Goal: Information Seeking & Learning: Check status

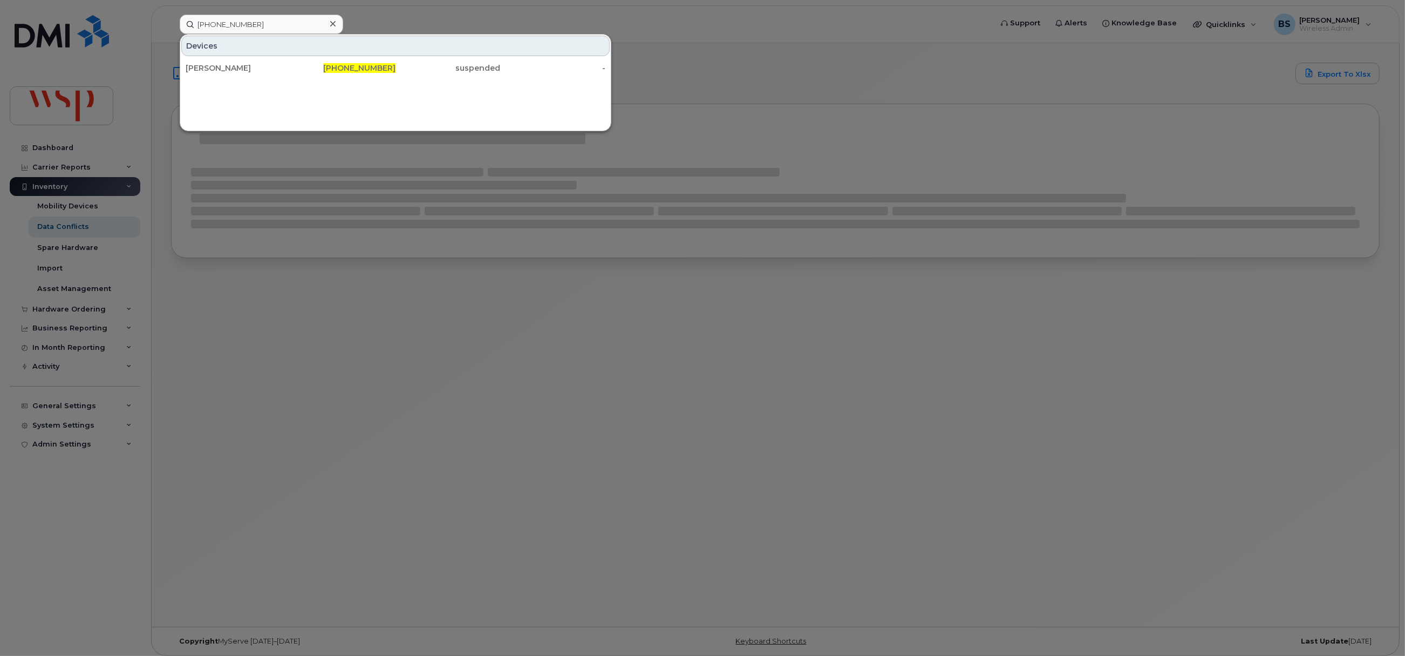
drag, startPoint x: 215, startPoint y: 67, endPoint x: 357, endPoint y: 160, distance: 169.1
click at [215, 67] on div "KRISTINA SMALL" at bounding box center [238, 68] width 105 height 11
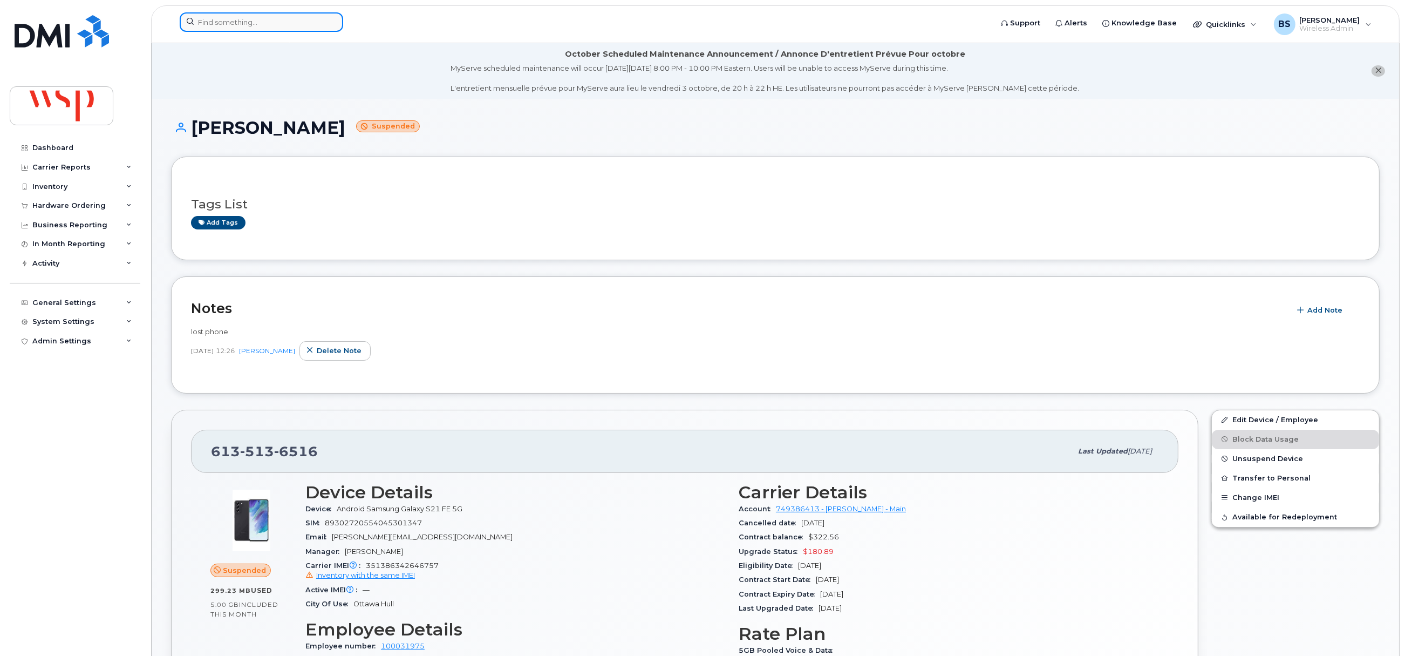
click at [281, 24] on input at bounding box center [261, 21] width 163 height 19
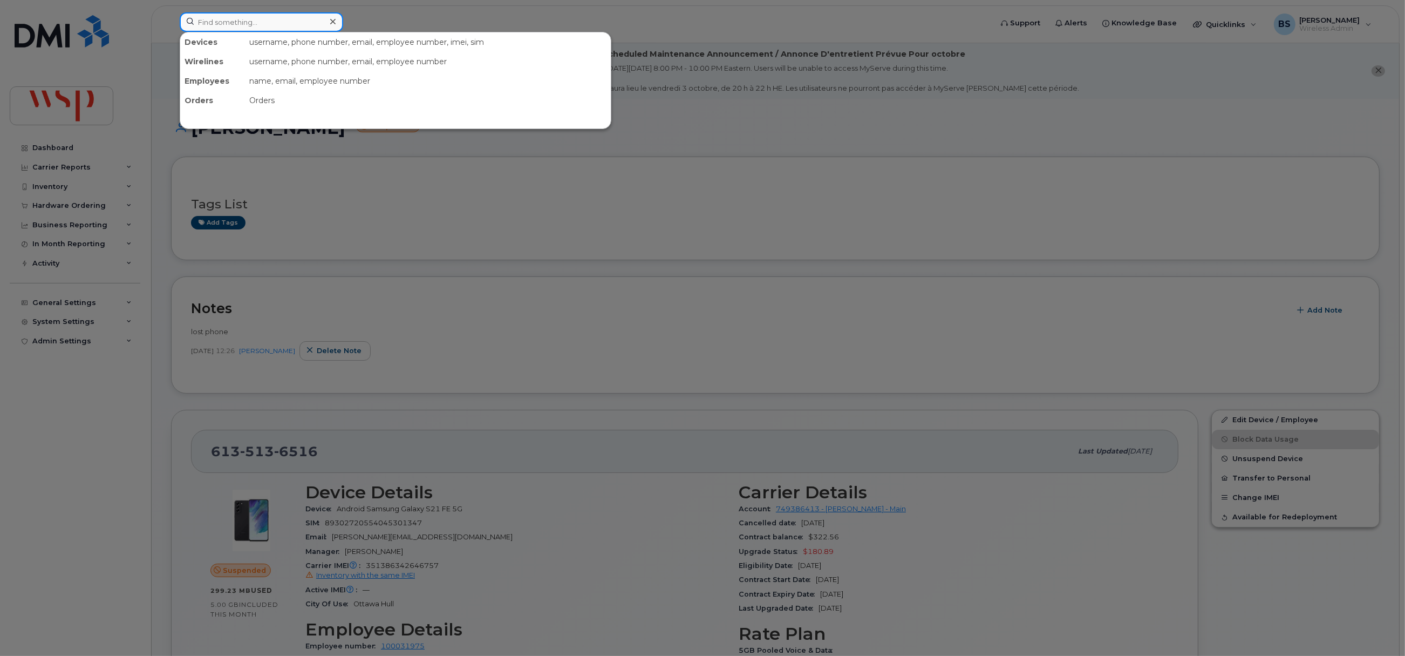
paste input "306-981-2990"
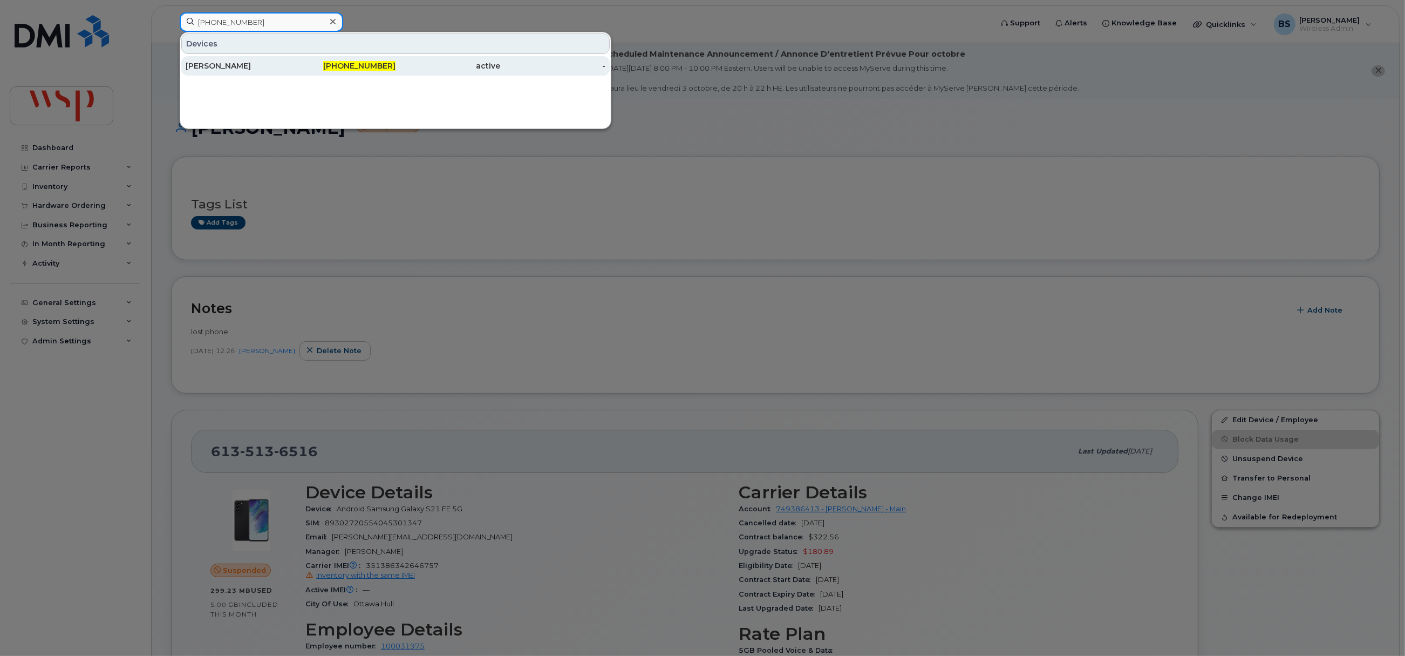
type input "306-981-2990"
click at [240, 61] on div "Timothy Makahoniuk" at bounding box center [238, 65] width 105 height 19
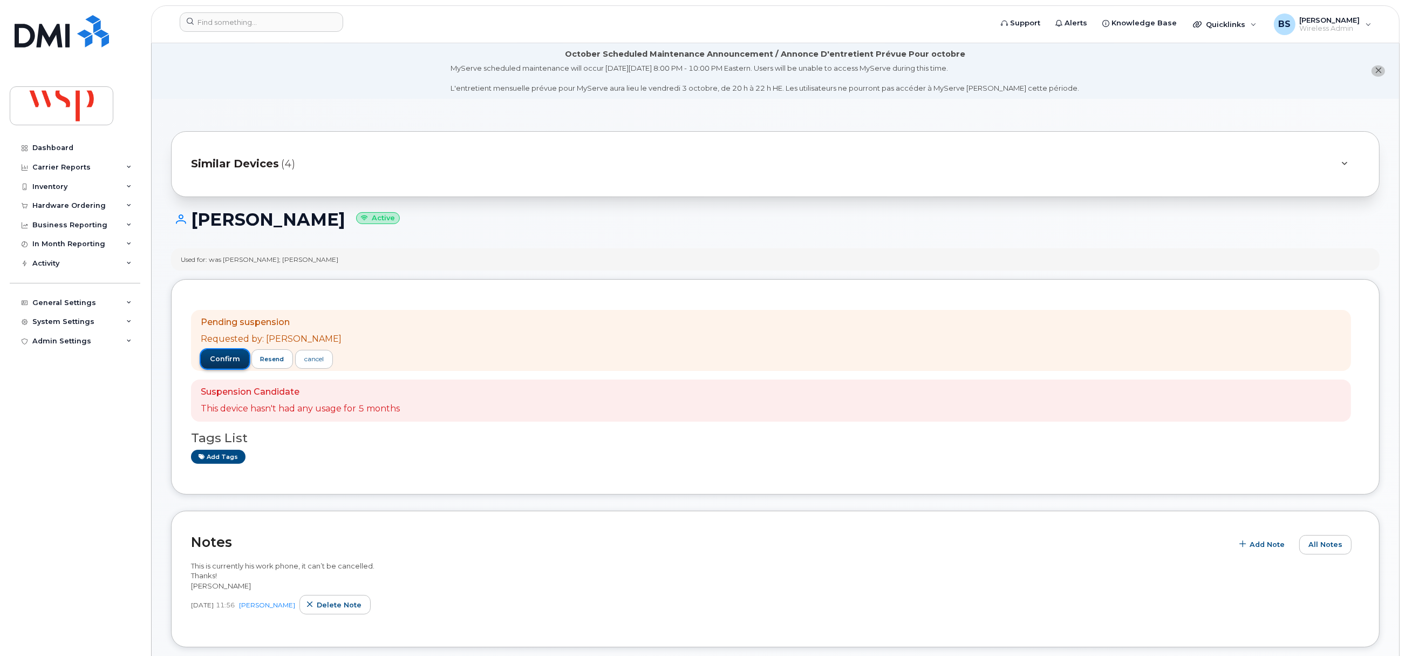
click at [222, 357] on span "confirm" at bounding box center [225, 359] width 30 height 10
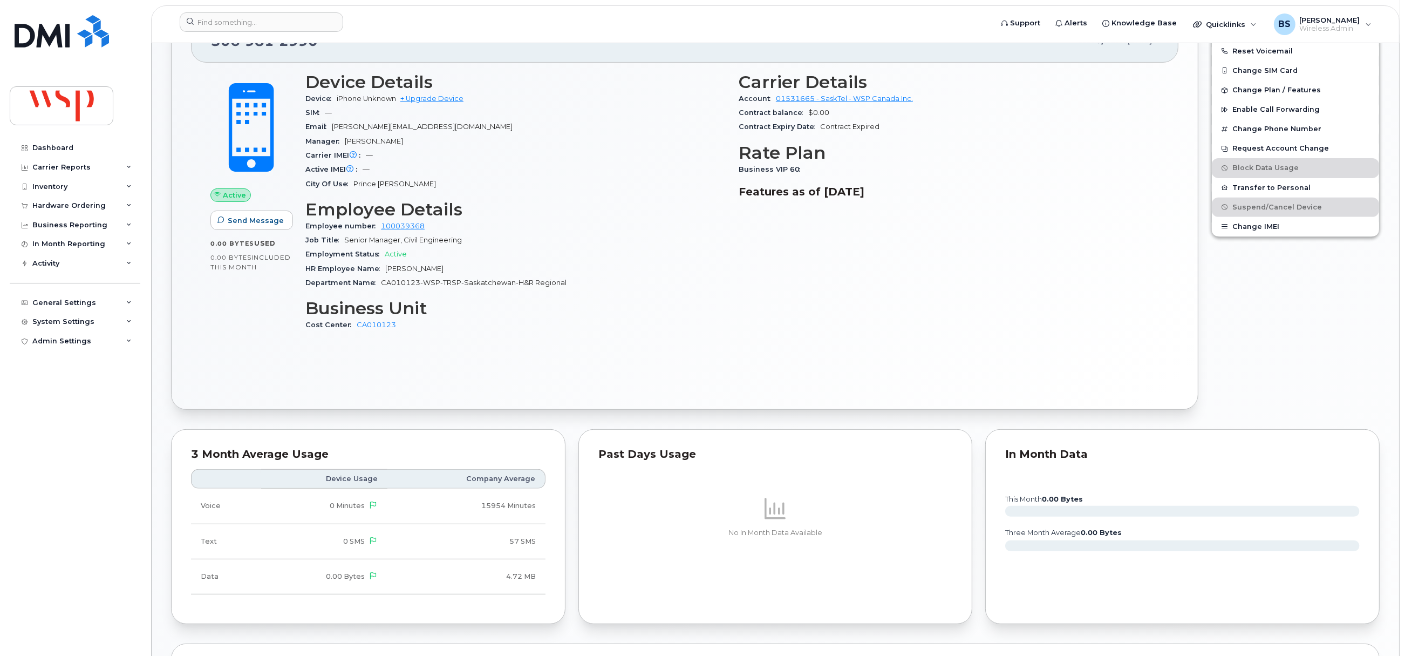
scroll to position [999, 0]
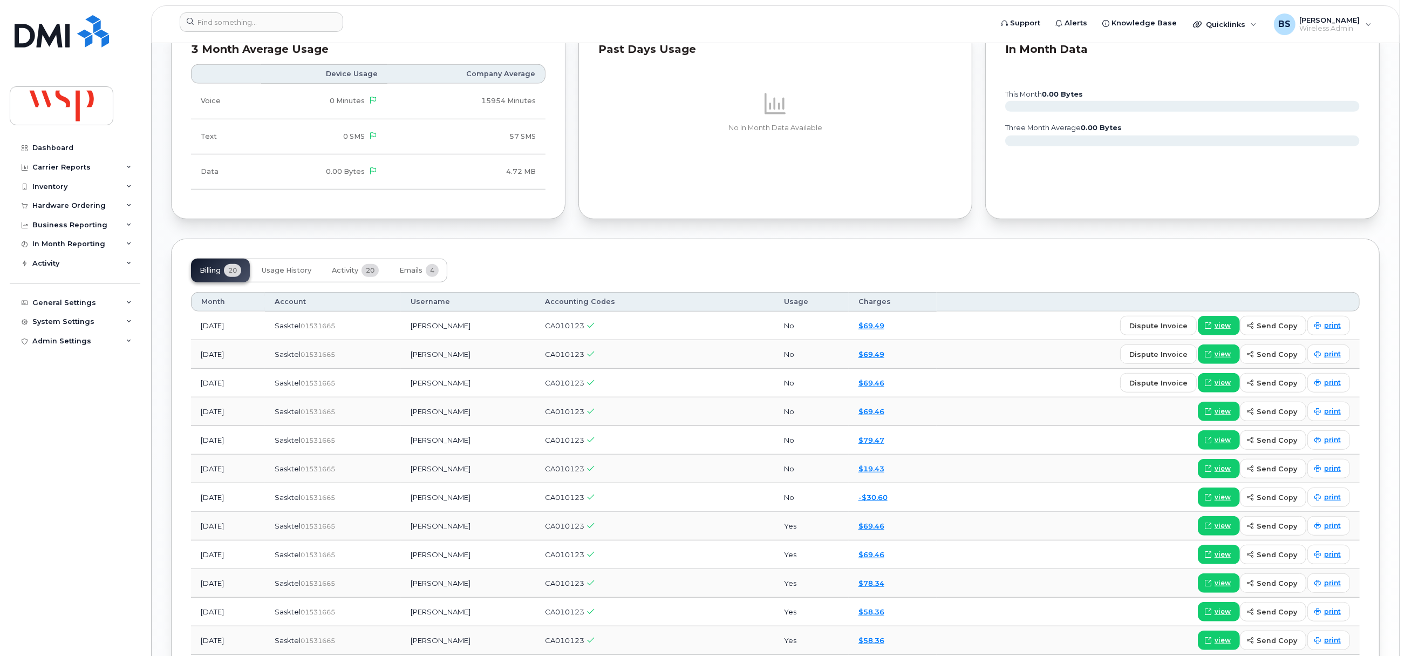
drag, startPoint x: 444, startPoint y: 560, endPoint x: 431, endPoint y: 562, distance: 13.6
click at [430, 562] on td "Larry Heinrich" at bounding box center [468, 554] width 135 height 29
copy td "Larry Heinrich"
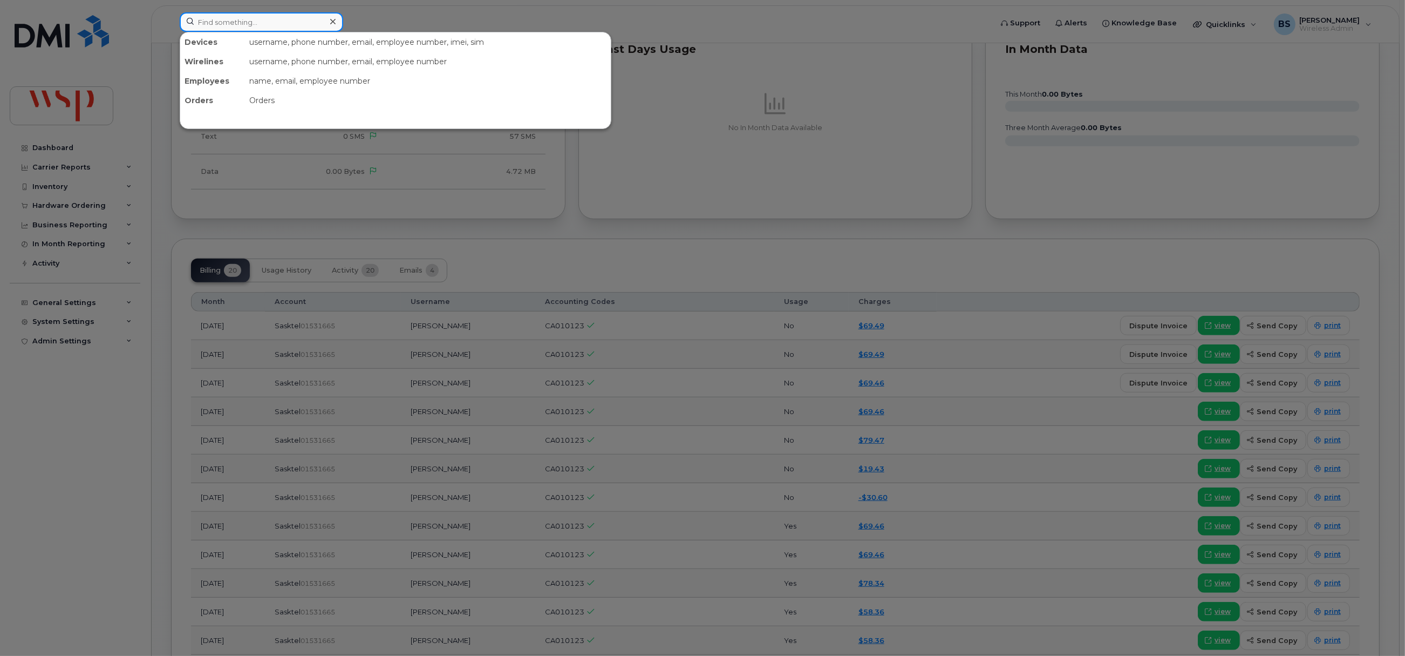
click at [301, 21] on input at bounding box center [261, 21] width 163 height 19
paste input "Larry Heinrich"
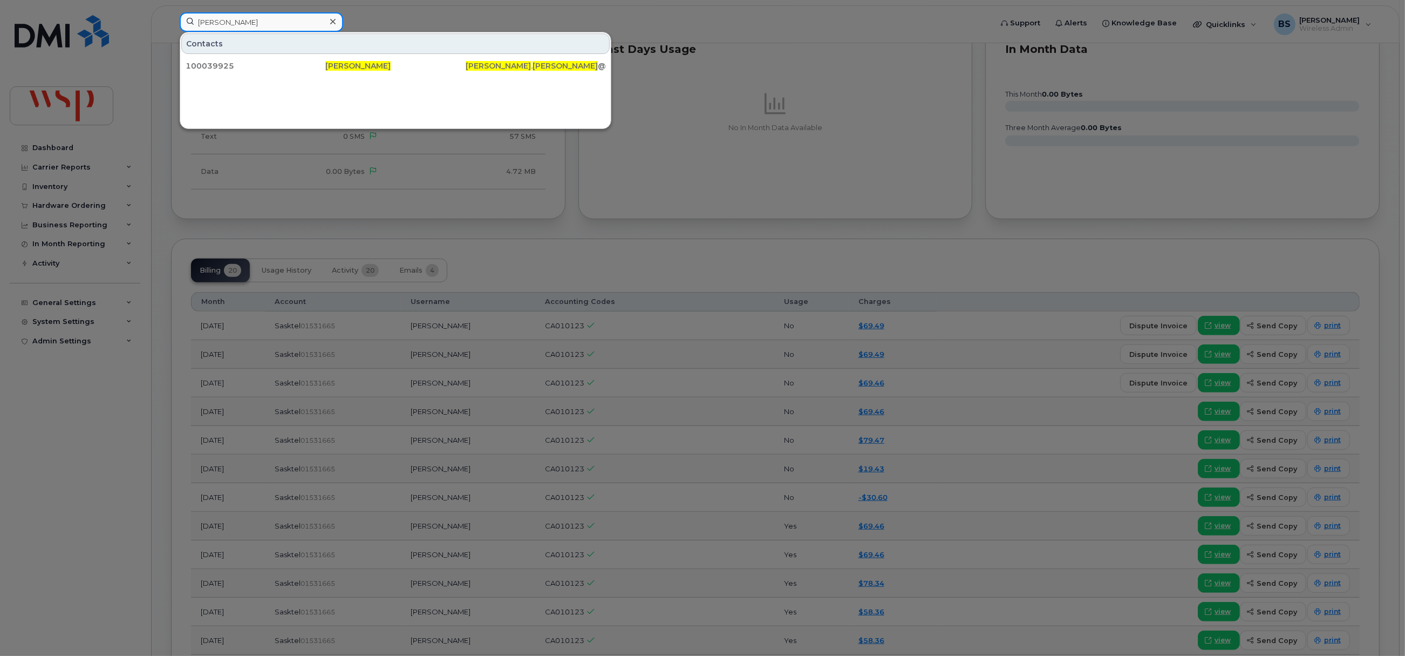
type input "Larry Heinrich"
click at [352, 66] on span "Larry Heinrich" at bounding box center [357, 66] width 65 height 10
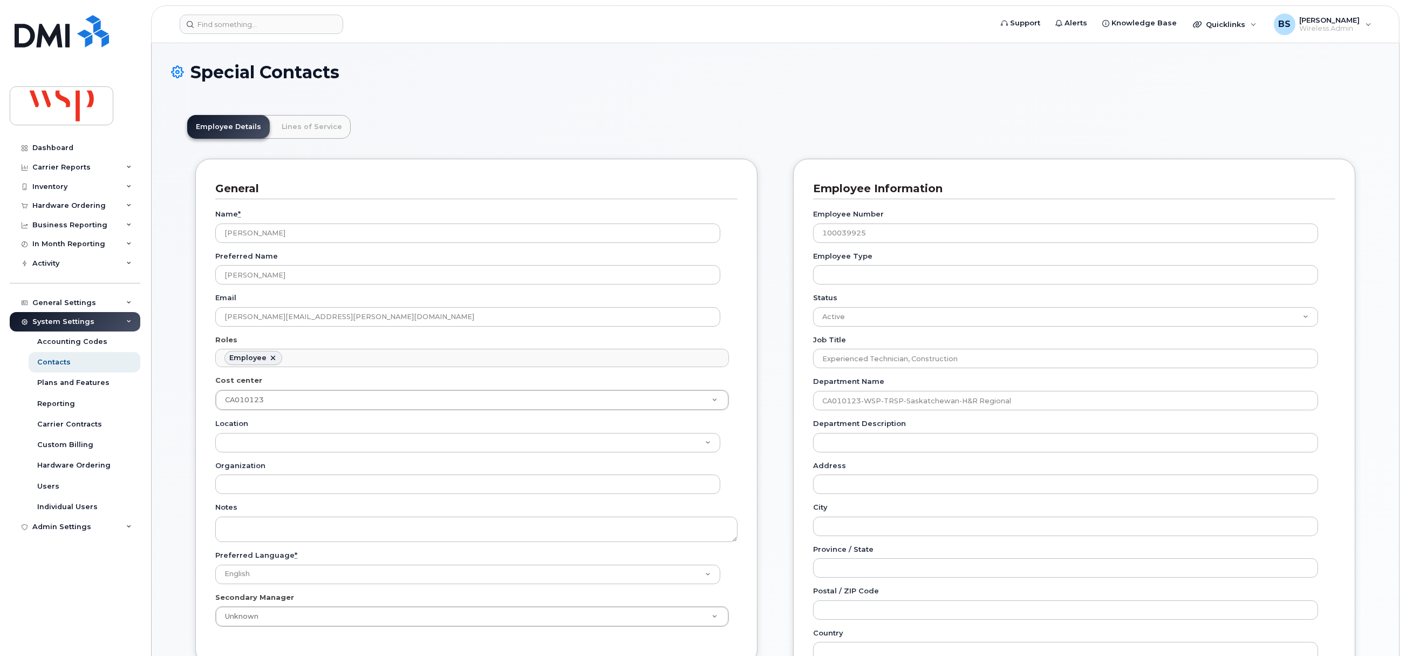
scroll to position [32, 0]
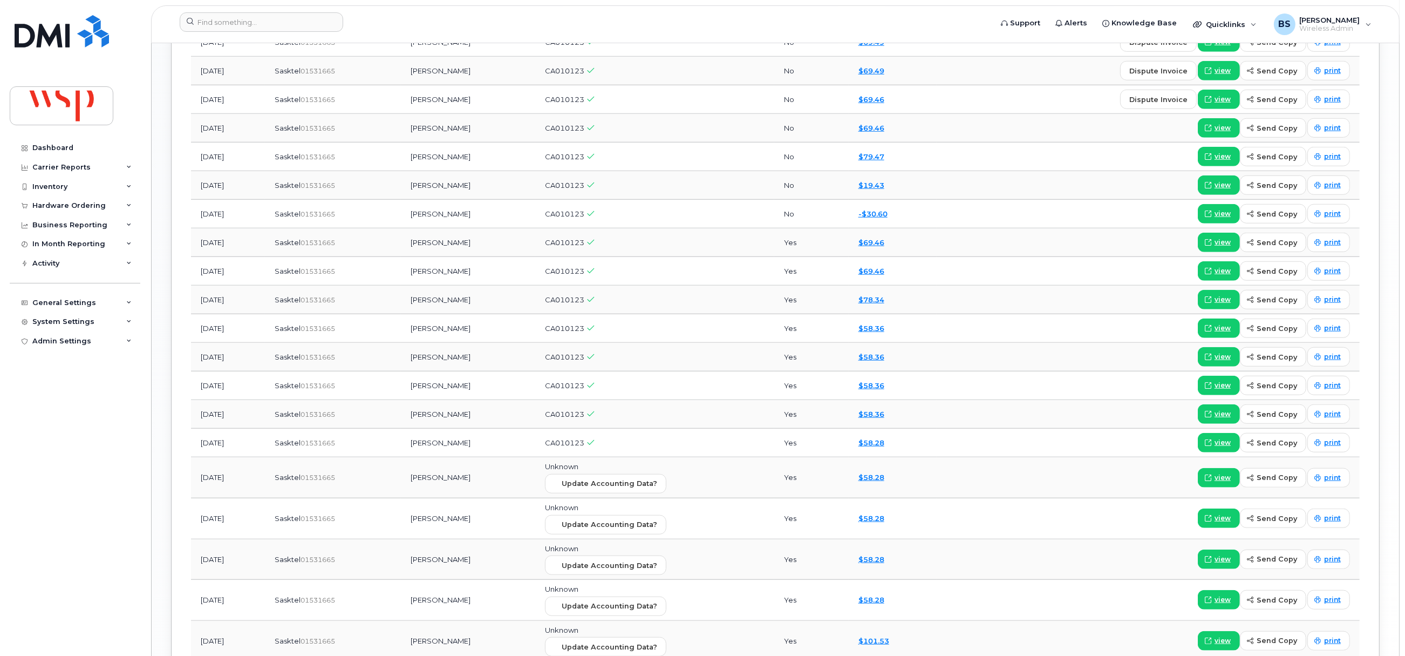
scroll to position [1052, 0]
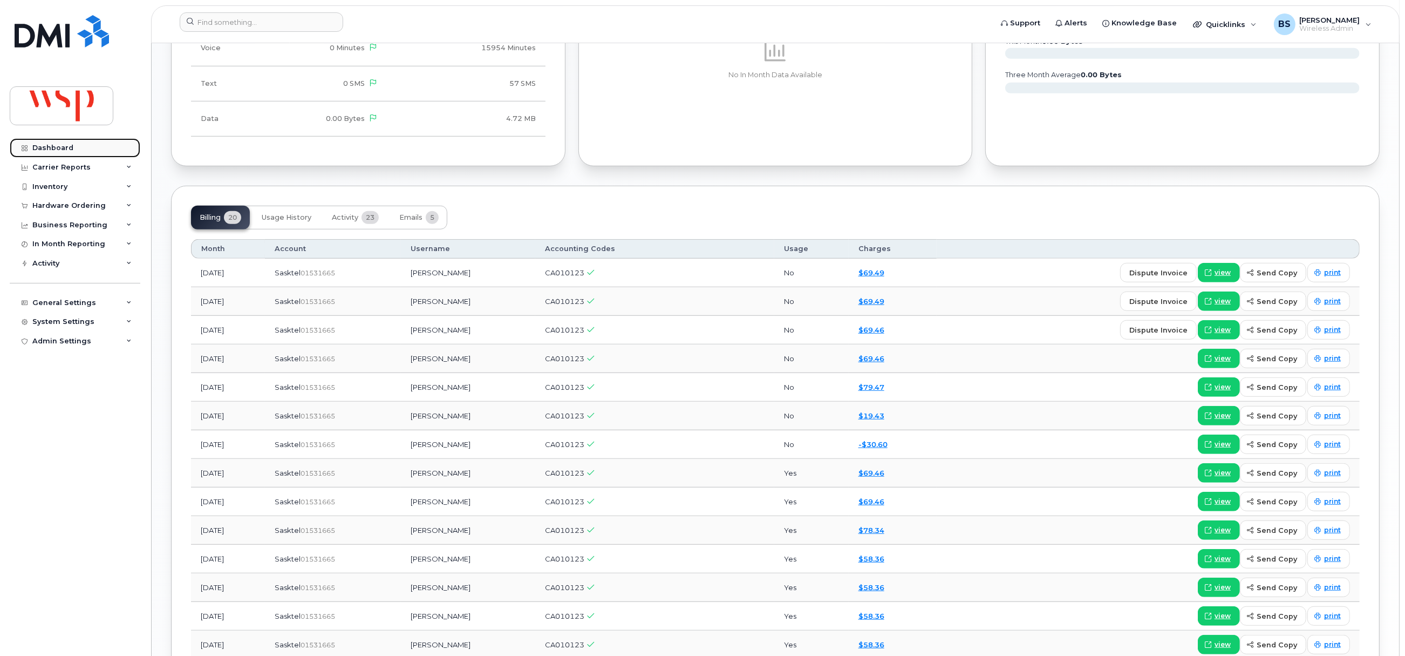
click at [53, 148] on div "Dashboard" at bounding box center [52, 148] width 41 height 9
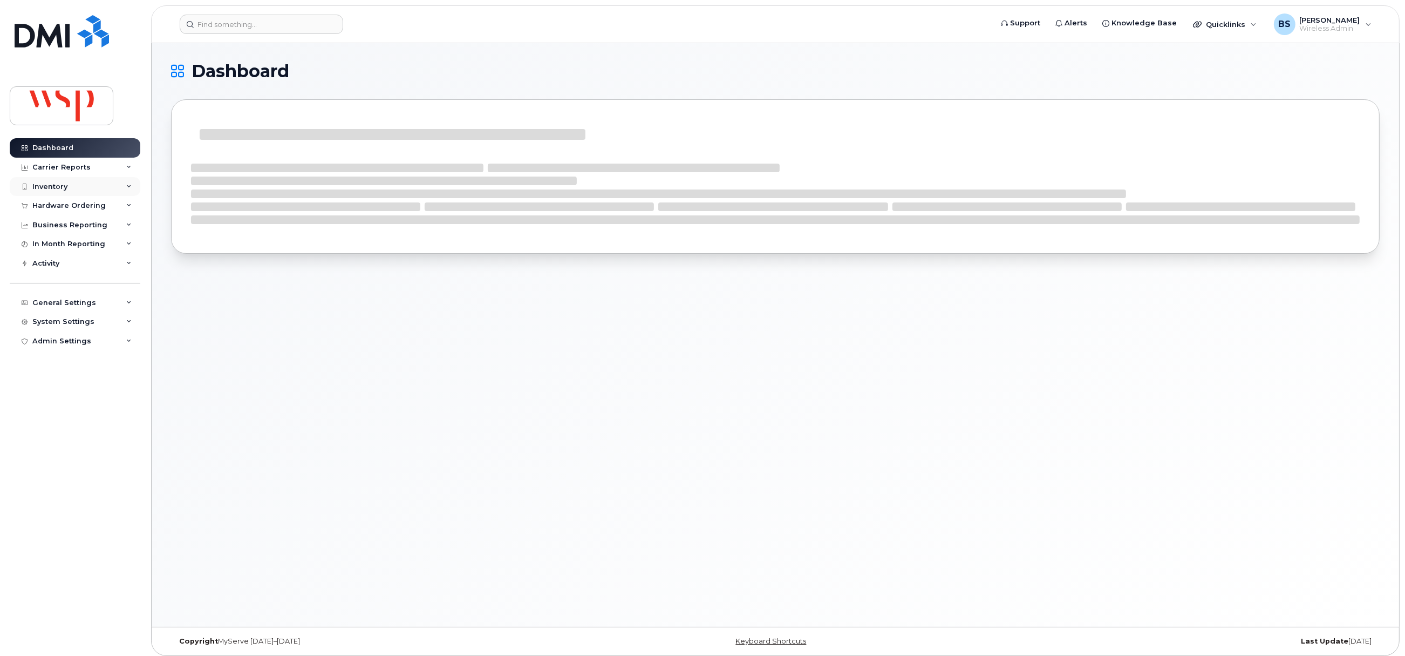
click at [54, 186] on div "Inventory" at bounding box center [49, 186] width 35 height 9
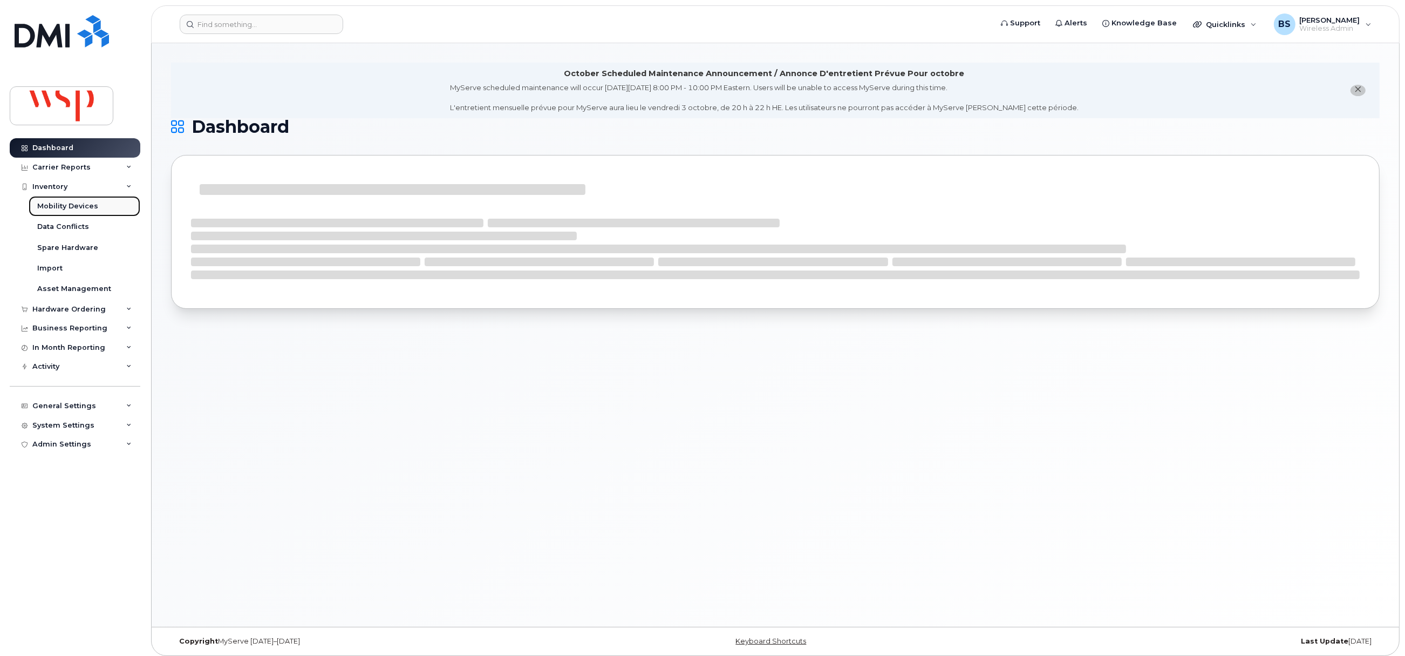
click at [64, 204] on div "Mobility Devices" at bounding box center [67, 206] width 61 height 10
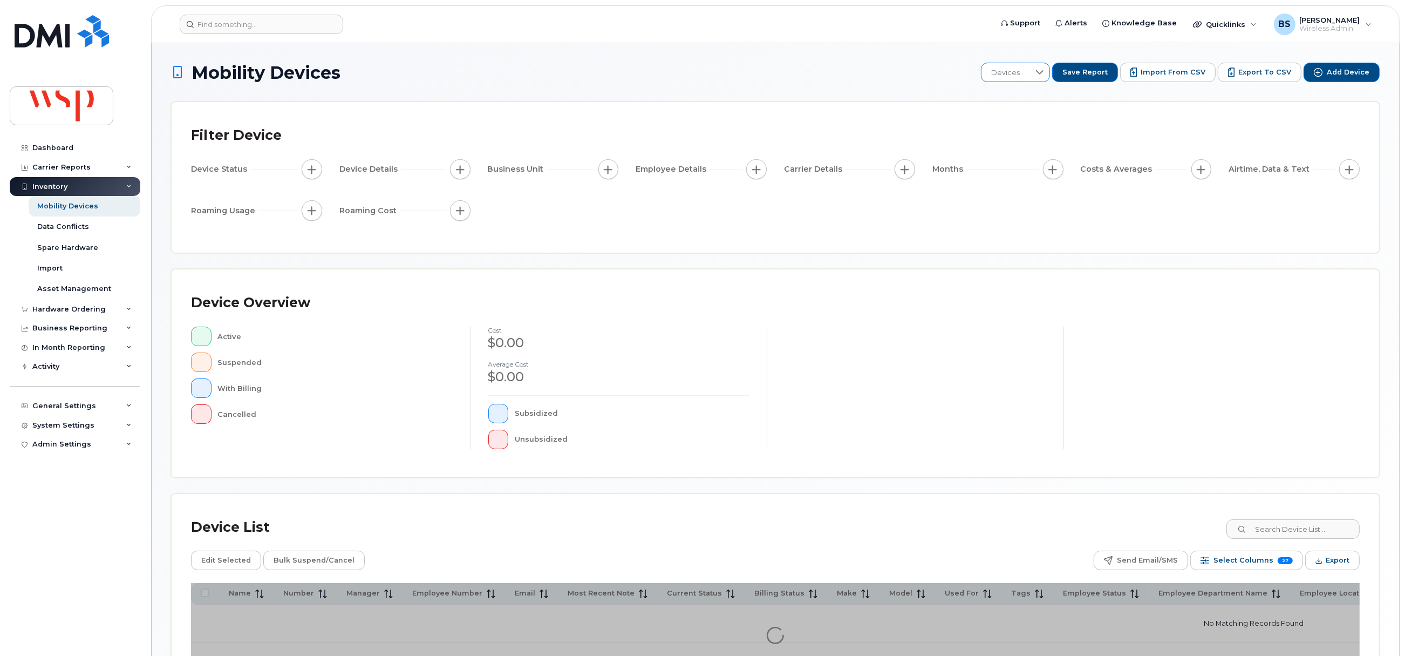
click at [1036, 63] on div "Devices" at bounding box center [1016, 72] width 70 height 19
click at [1015, 129] on li "BRS" at bounding box center [1052, 129] width 122 height 19
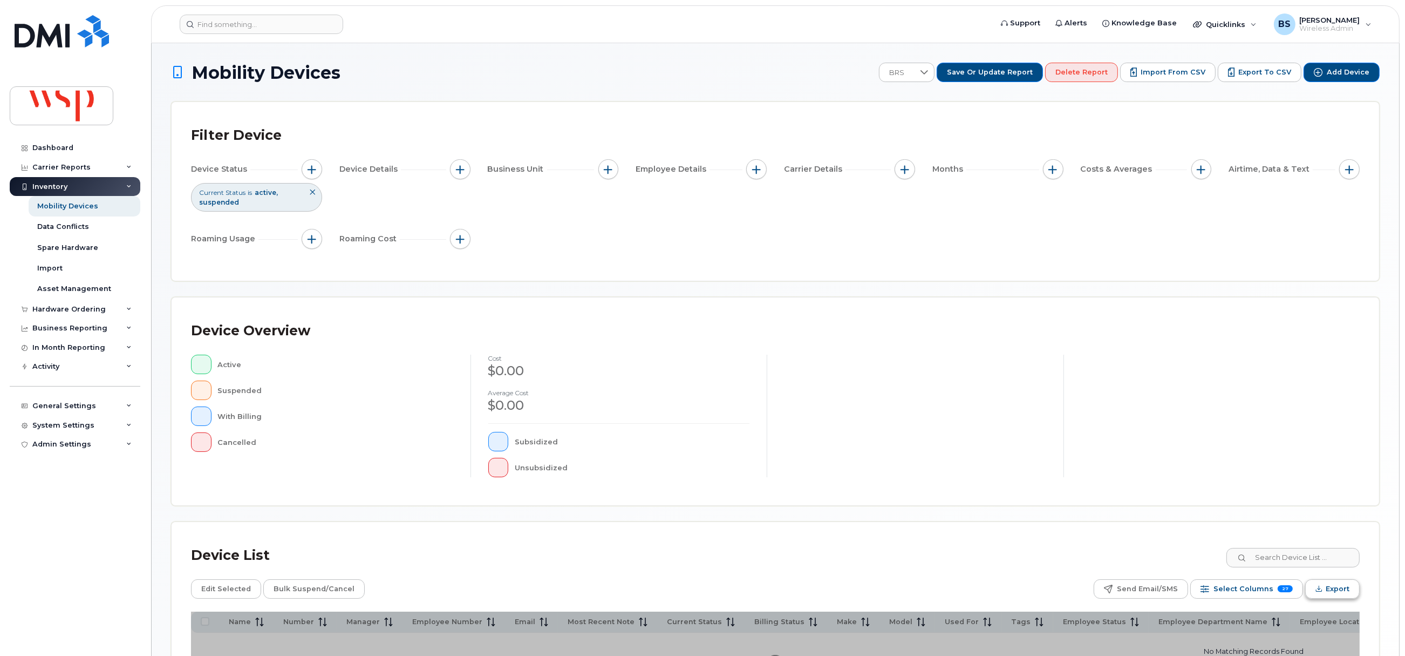
click at [1334, 587] on span "Export" at bounding box center [1338, 589] width 24 height 16
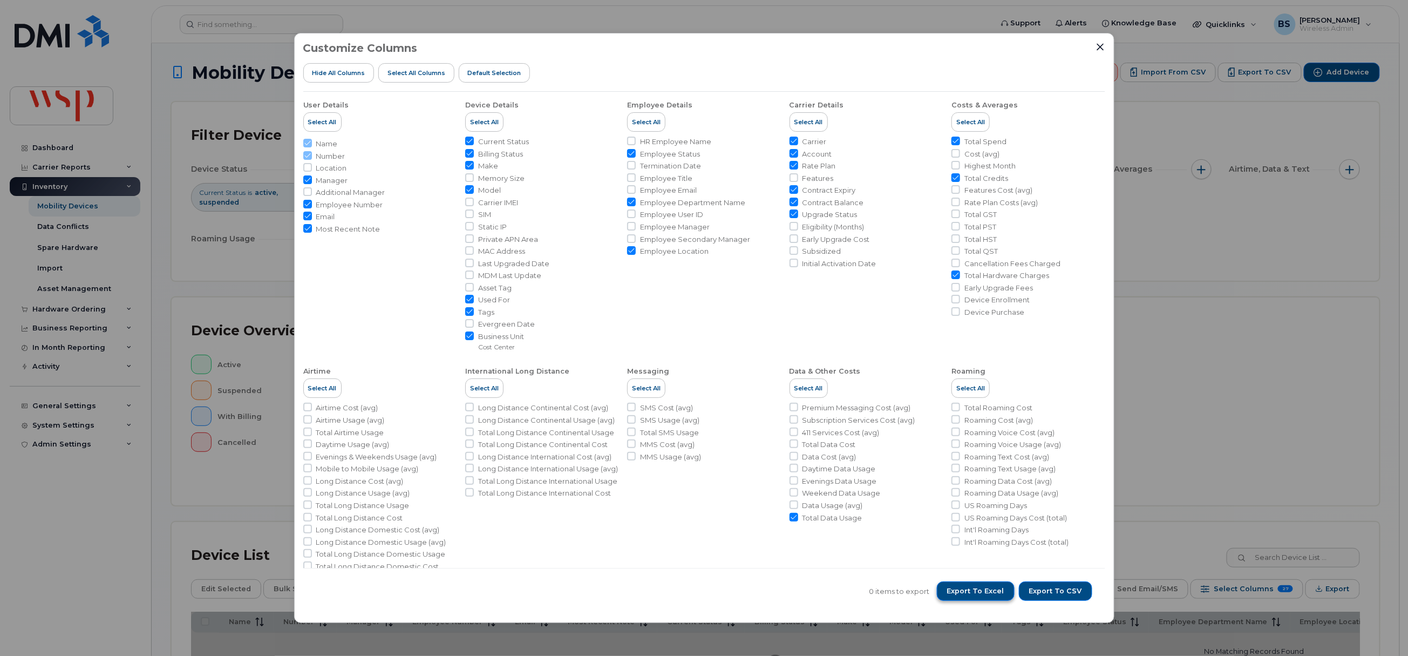
click at [978, 591] on span "Export to Excel" at bounding box center [975, 591] width 57 height 10
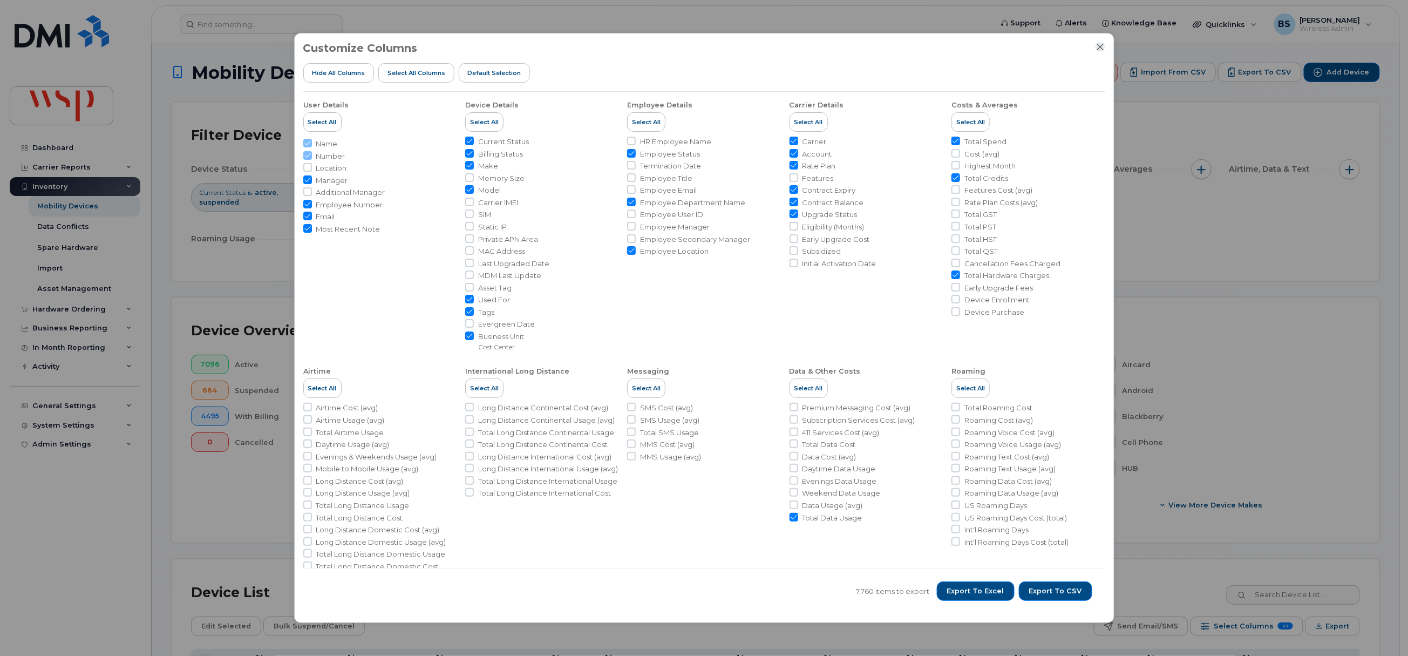
click at [1098, 47] on icon "Close" at bounding box center [1099, 46] width 7 height 7
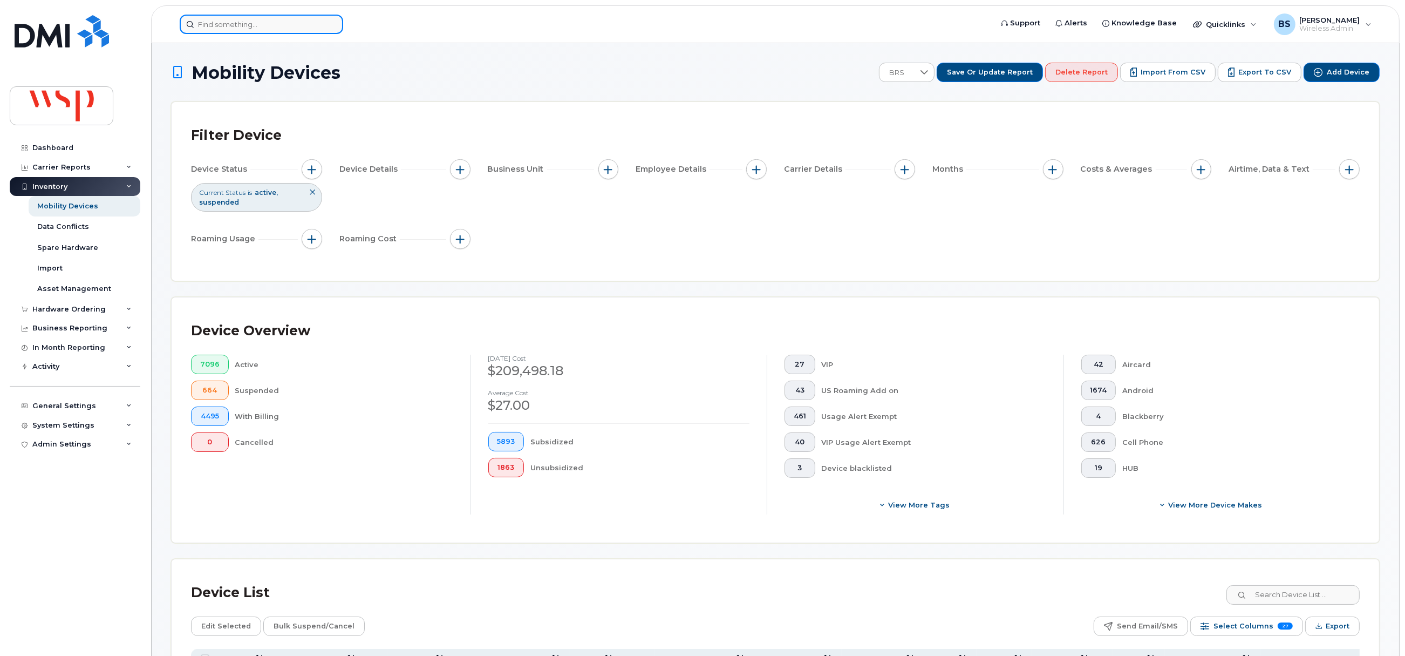
click at [277, 24] on input at bounding box center [261, 24] width 163 height 19
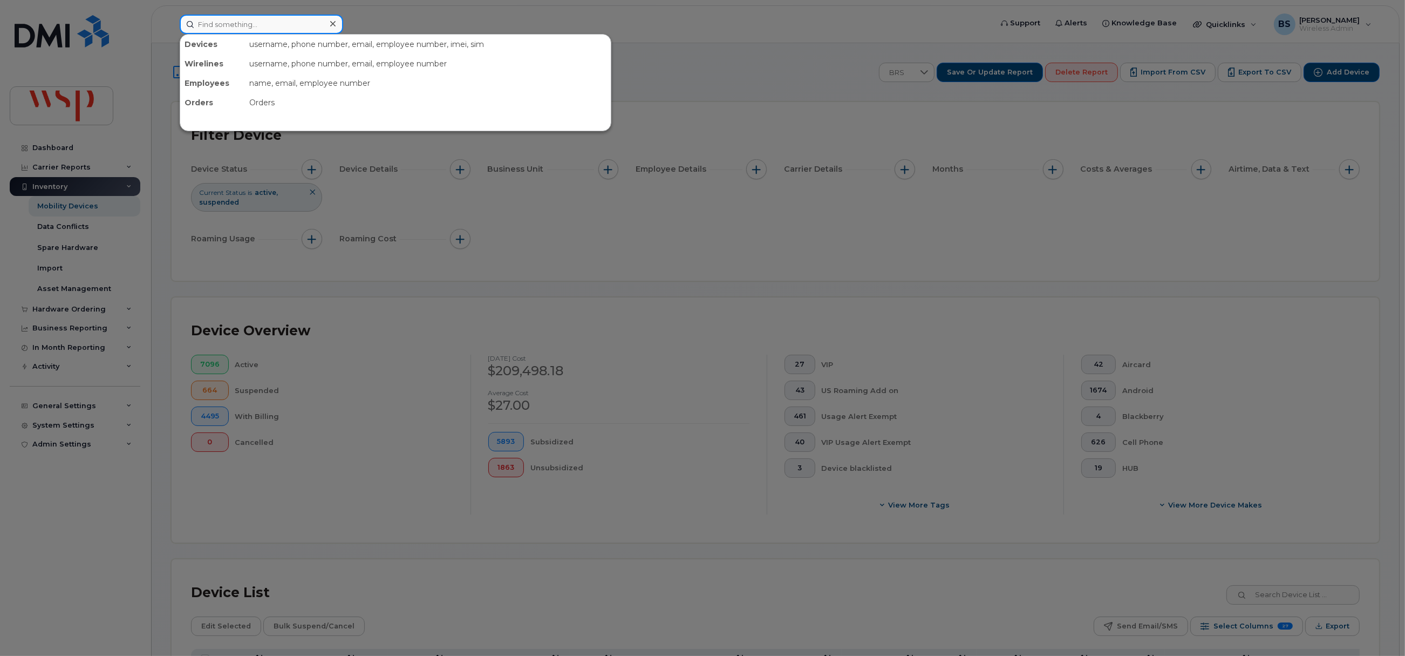
paste input "Benjamin Joyaux (Intermediate Technician, Field Services)"
type input "Benjamin Joyaux"
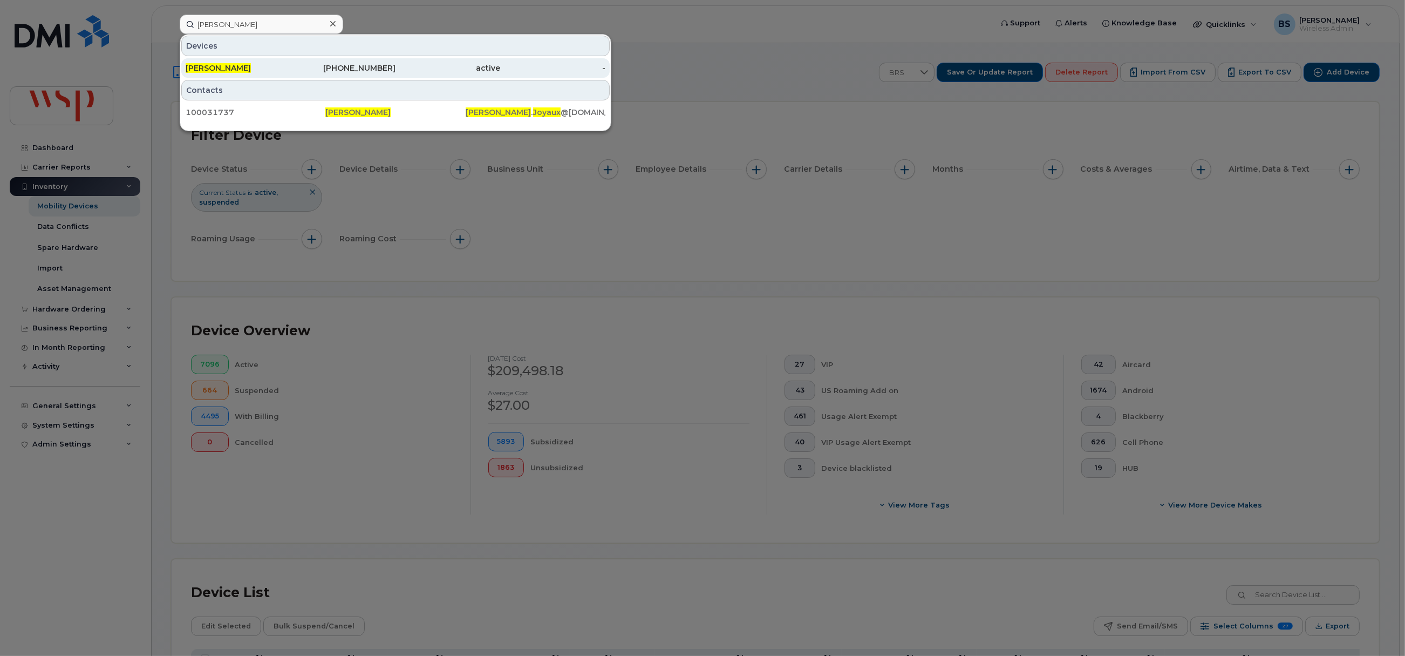
drag, startPoint x: 360, startPoint y: 67, endPoint x: 406, endPoint y: 68, distance: 45.9
click at [363, 66] on div "438-467-9121" at bounding box center [343, 68] width 105 height 11
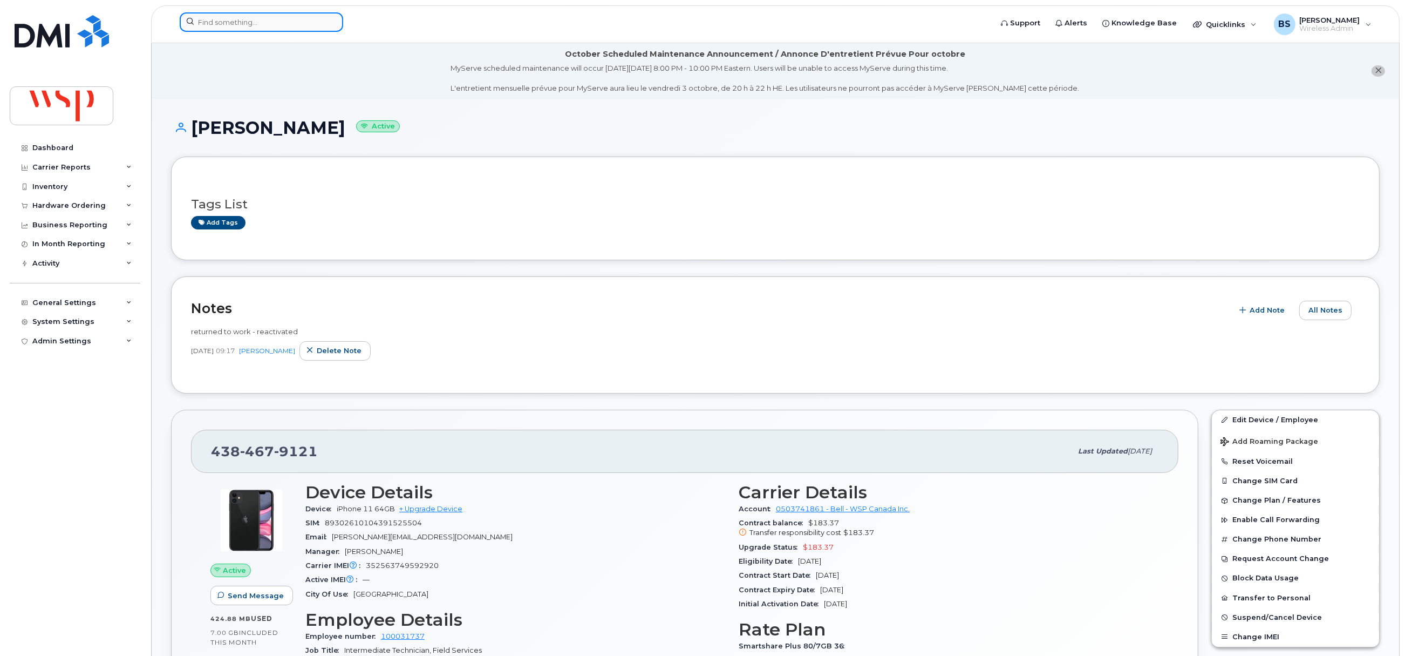
click at [228, 23] on input at bounding box center [261, 21] width 163 height 19
paste input "[PERSON_NAME] (Senior Manager, Civil Engineering)"
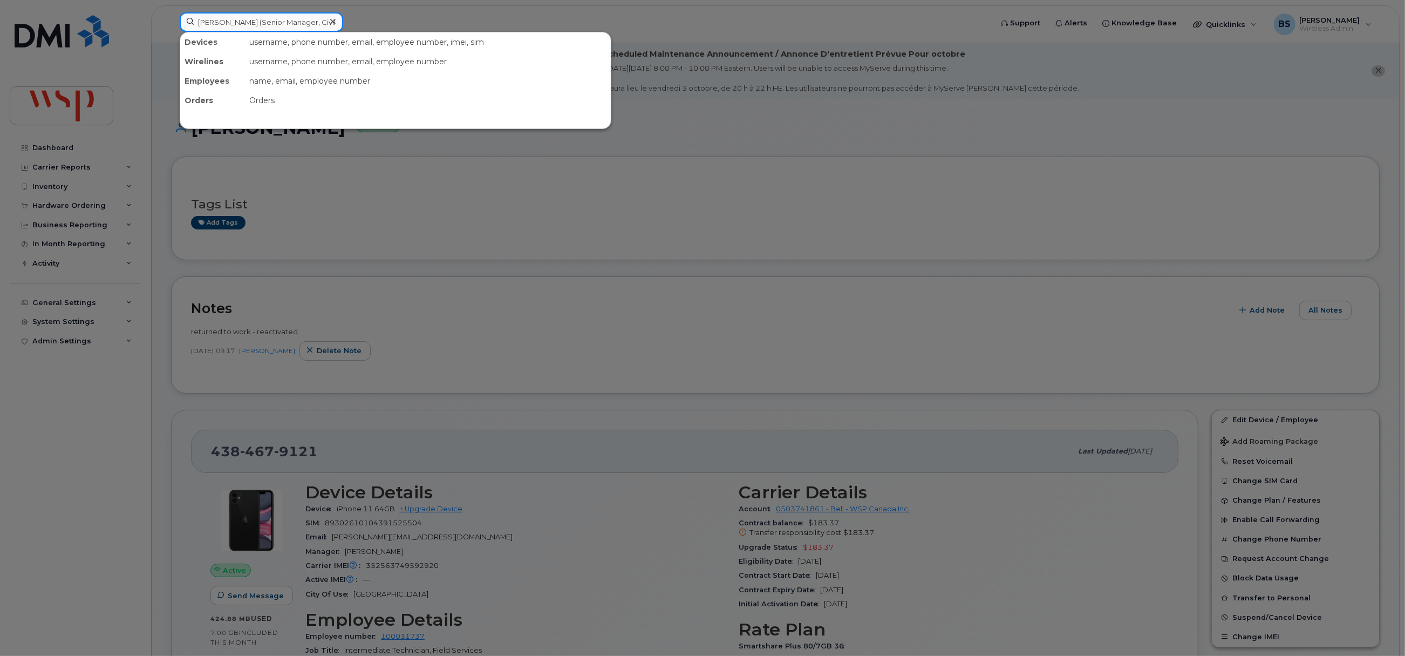
scroll to position [0, 48]
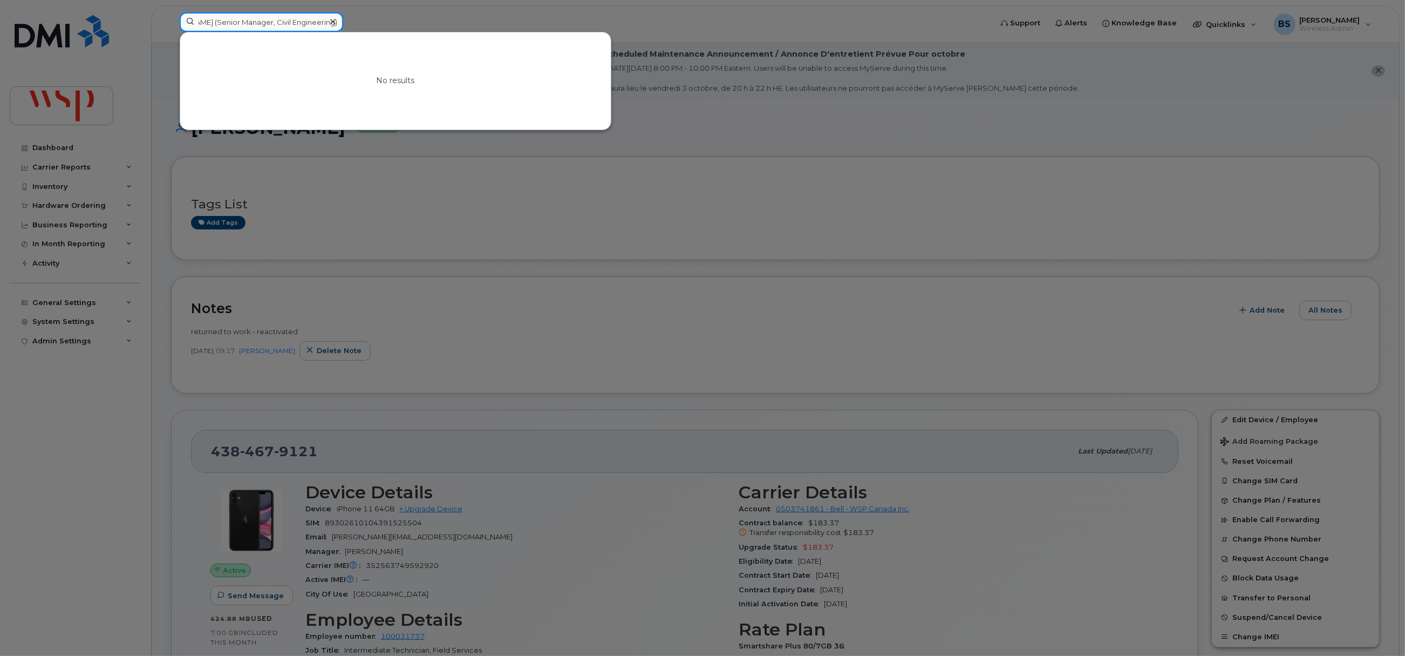
drag, startPoint x: 210, startPoint y: 20, endPoint x: 861, endPoint y: 90, distance: 654.9
click at [857, 36] on div "[PERSON_NAME] (Senior Manager, Civil Engineering) No results" at bounding box center [582, 24] width 822 height 24
type input "[PERSON_NAME]"
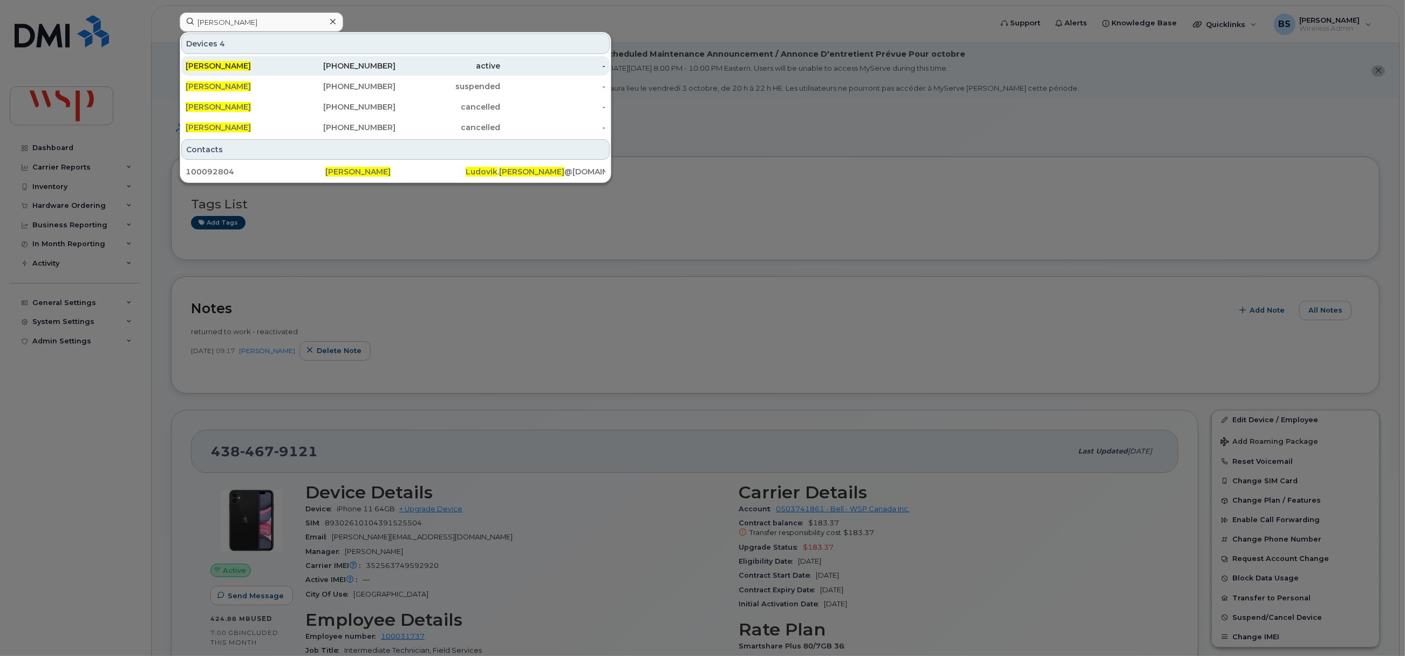
click at [222, 67] on span "[PERSON_NAME]" at bounding box center [218, 66] width 65 height 10
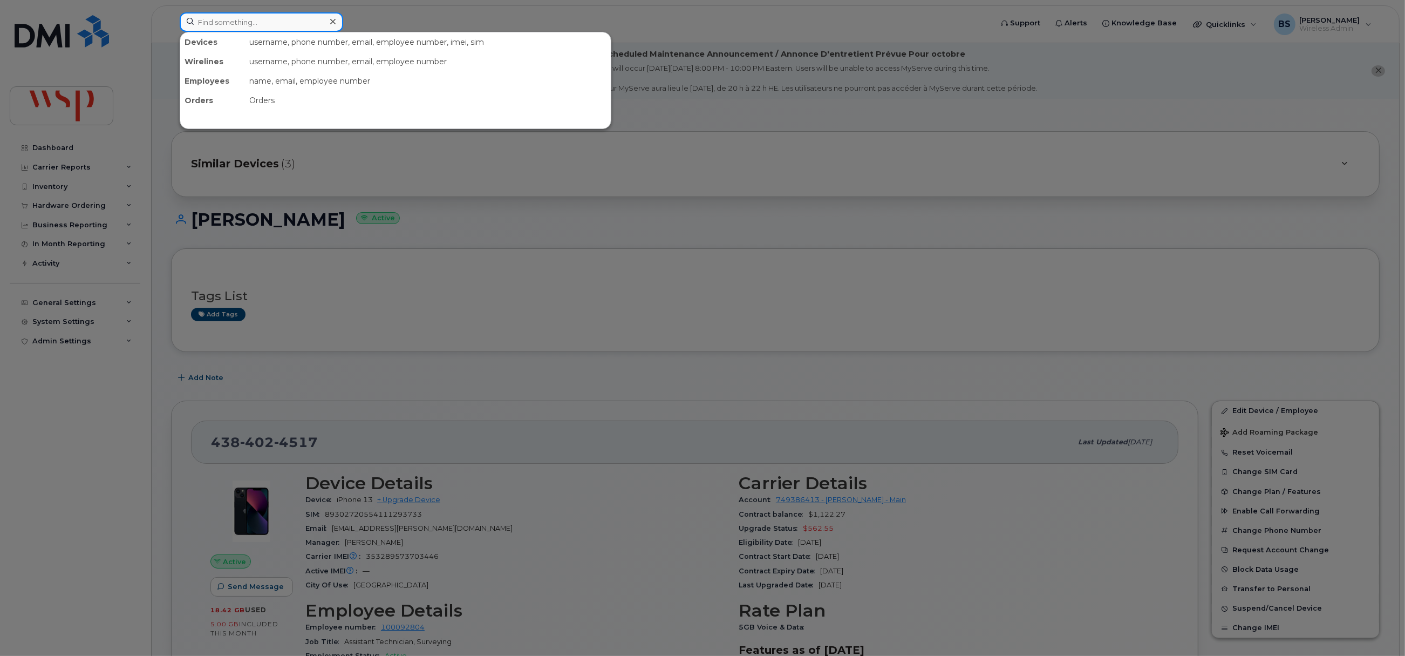
click at [289, 24] on input at bounding box center [261, 21] width 163 height 19
paste input "MINH-VINH NGUYEN"
drag, startPoint x: 243, startPoint y: 21, endPoint x: 42, endPoint y: -2, distance: 202.5
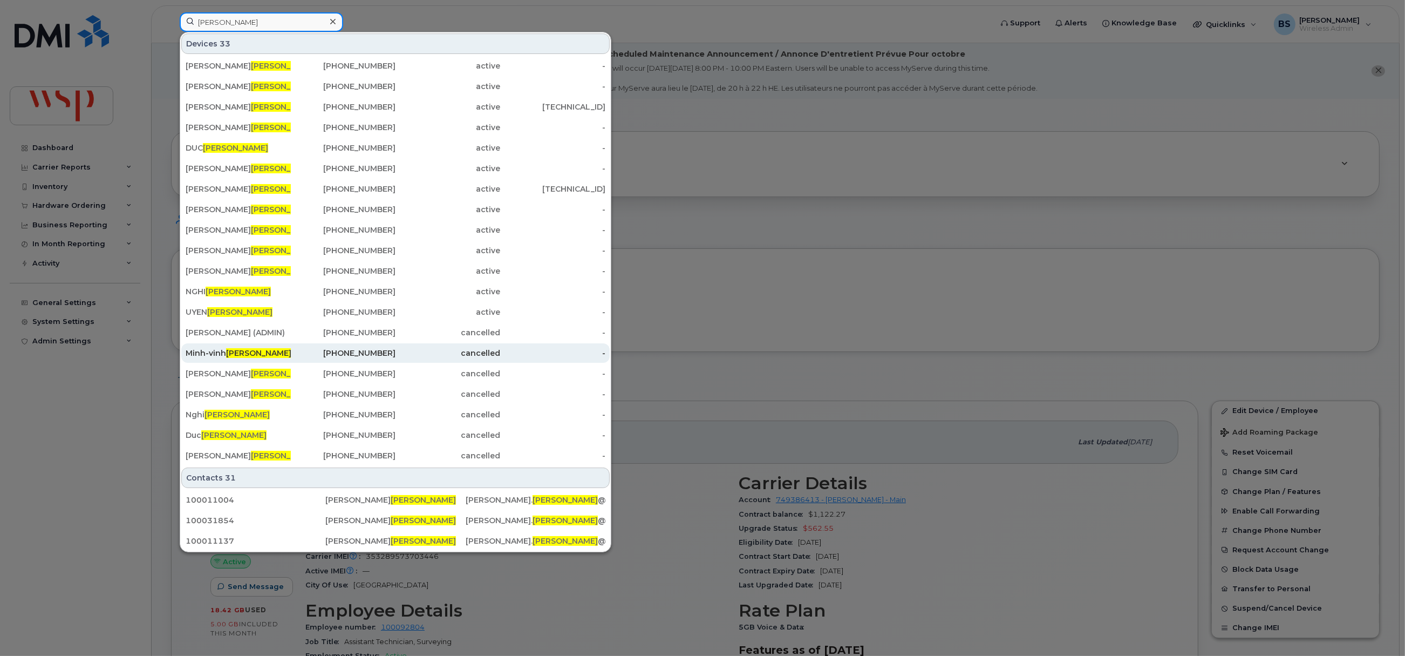
type input "NGUYEN"
click at [217, 352] on div "Minh-vinh Nguyen" at bounding box center [238, 352] width 105 height 11
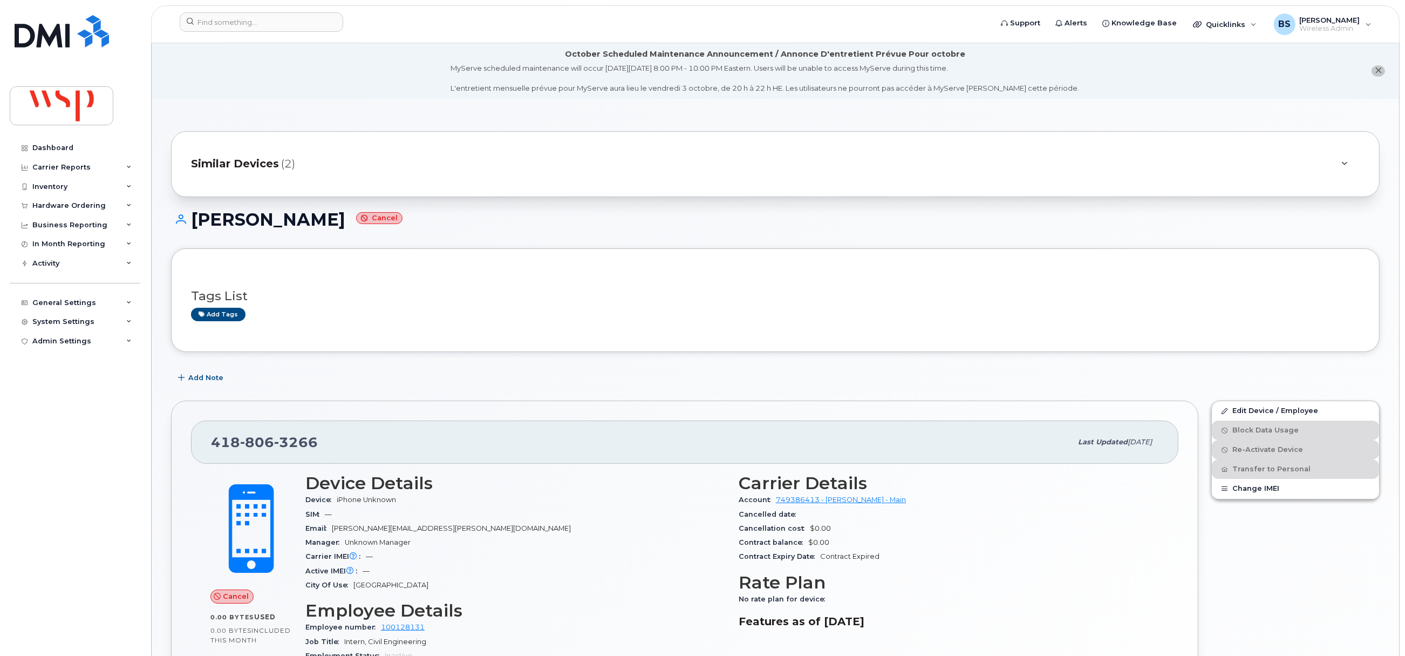
click at [250, 134] on div "Similar Devices (2)" at bounding box center [775, 164] width 1209 height 66
click at [254, 163] on span "Similar Devices" at bounding box center [235, 164] width 88 height 16
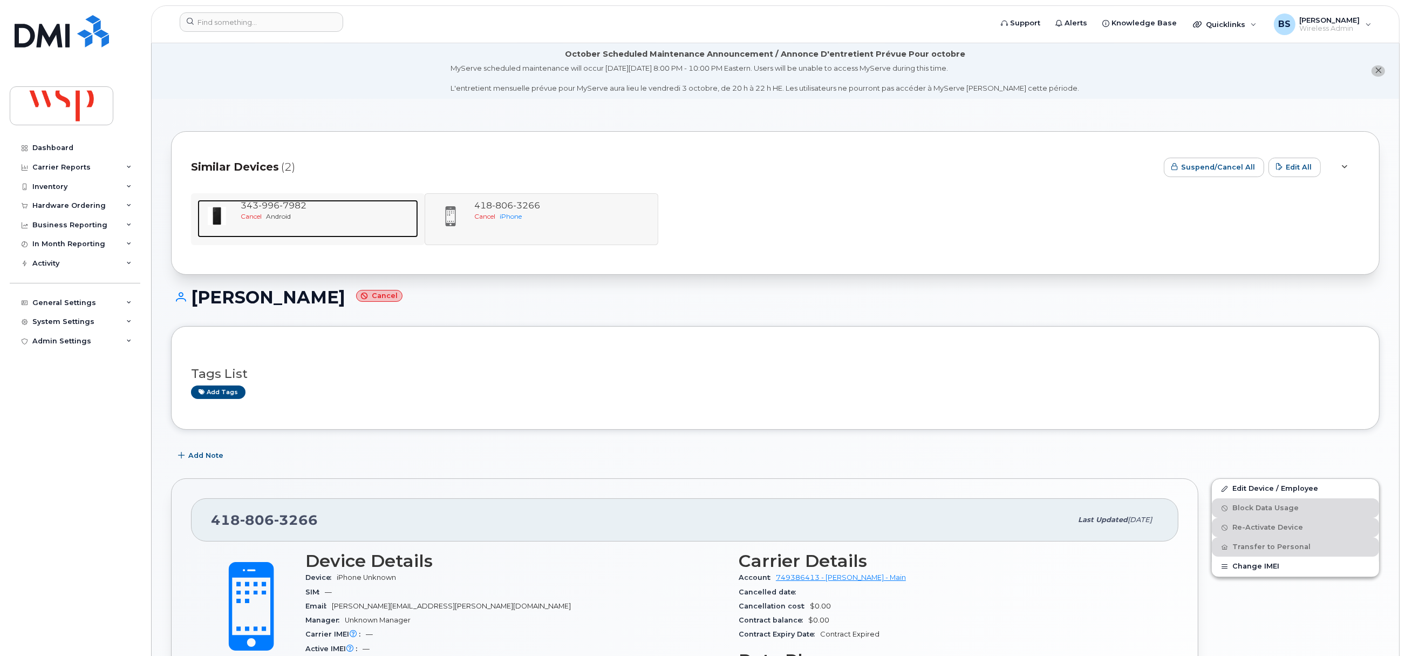
click at [284, 206] on span "7982" at bounding box center [292, 205] width 27 height 10
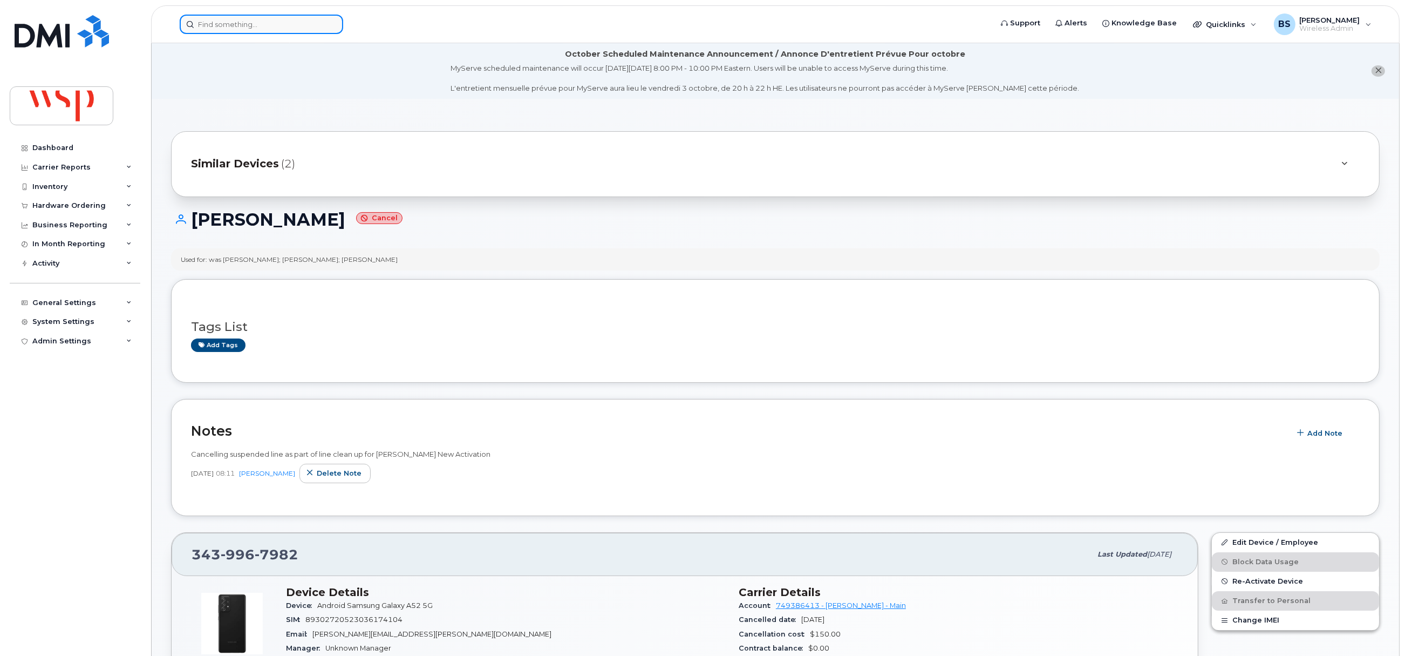
click at [256, 23] on input at bounding box center [261, 24] width 163 height 19
paste input "5144659974"
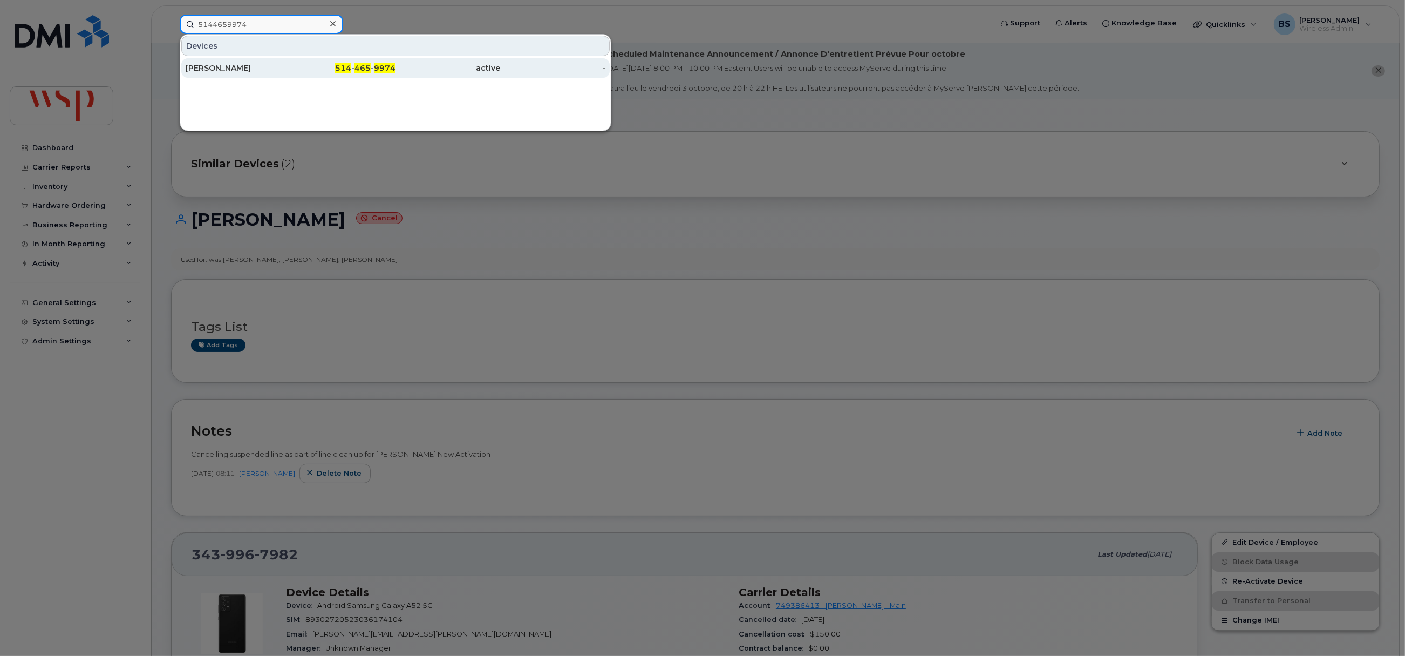
type input "5144659974"
click at [219, 64] on div "[PERSON_NAME]" at bounding box center [238, 68] width 105 height 11
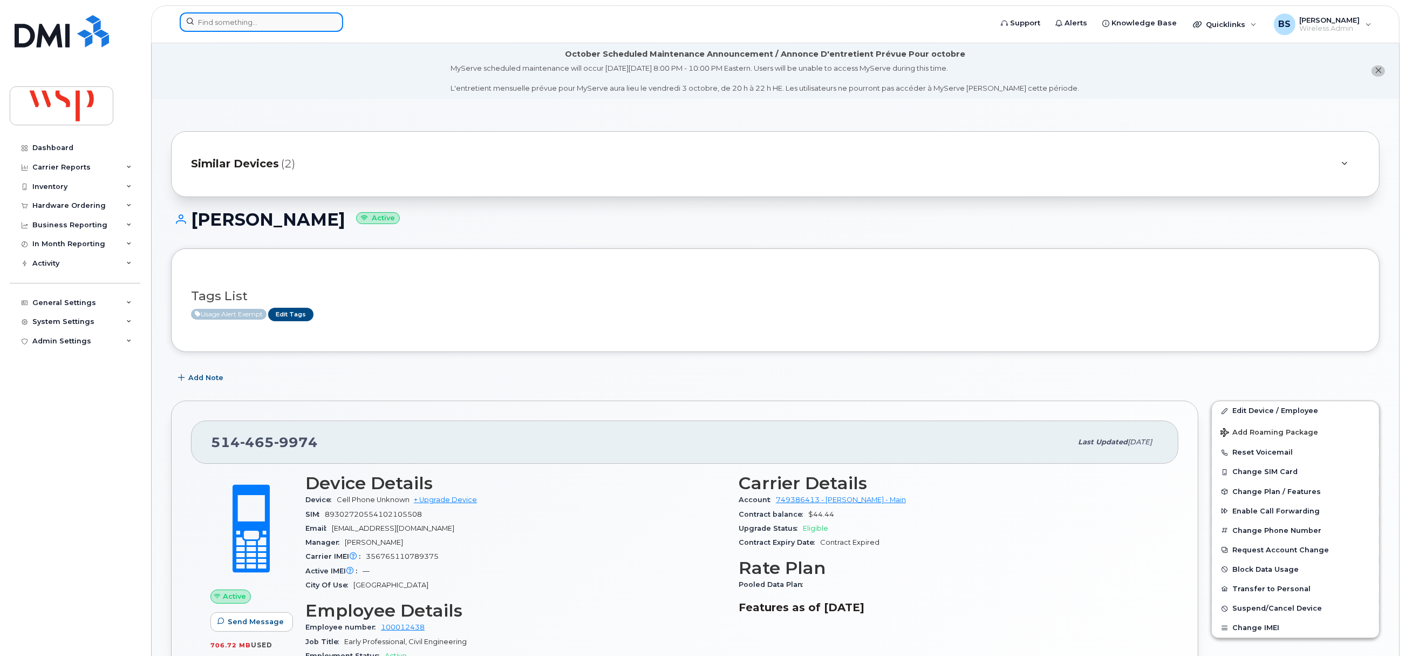
drag, startPoint x: 247, startPoint y: 18, endPoint x: 264, endPoint y: 30, distance: 21.4
click at [248, 19] on input at bounding box center [261, 21] width 163 height 19
paste input "5142199418"
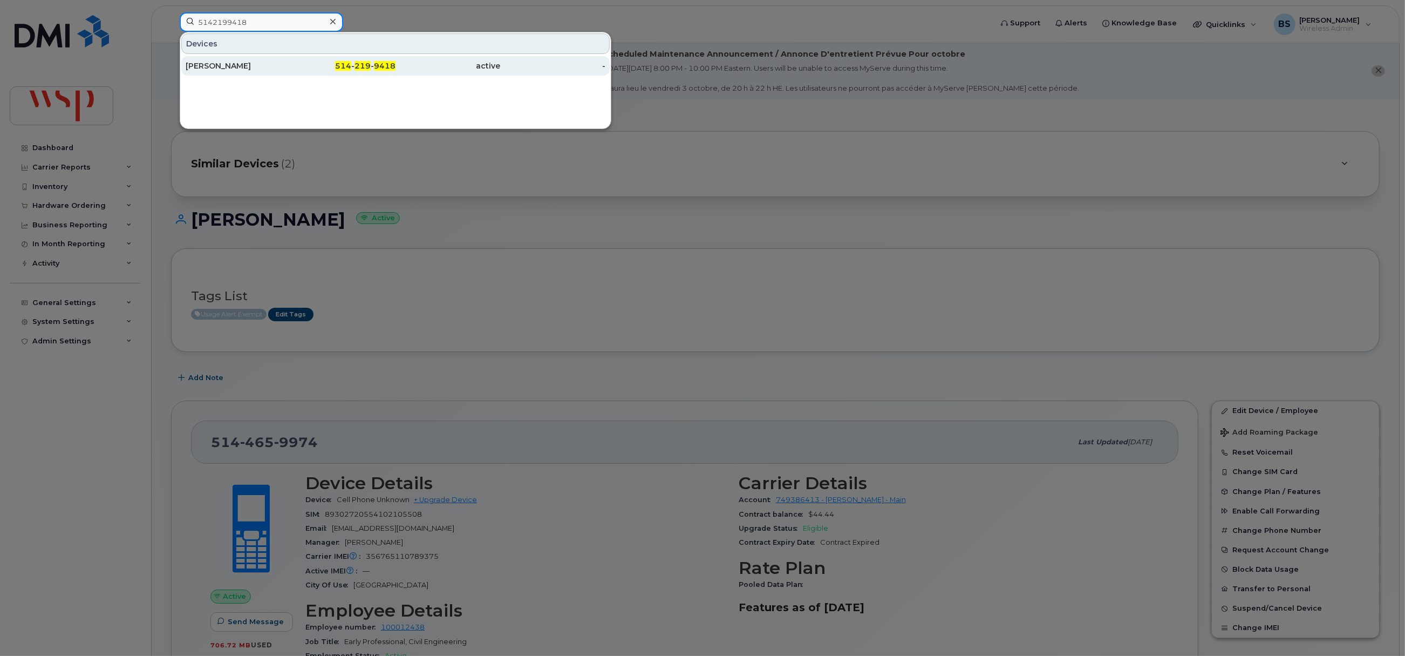
type input "5142199418"
click at [199, 64] on div "[PERSON_NAME]" at bounding box center [238, 65] width 105 height 11
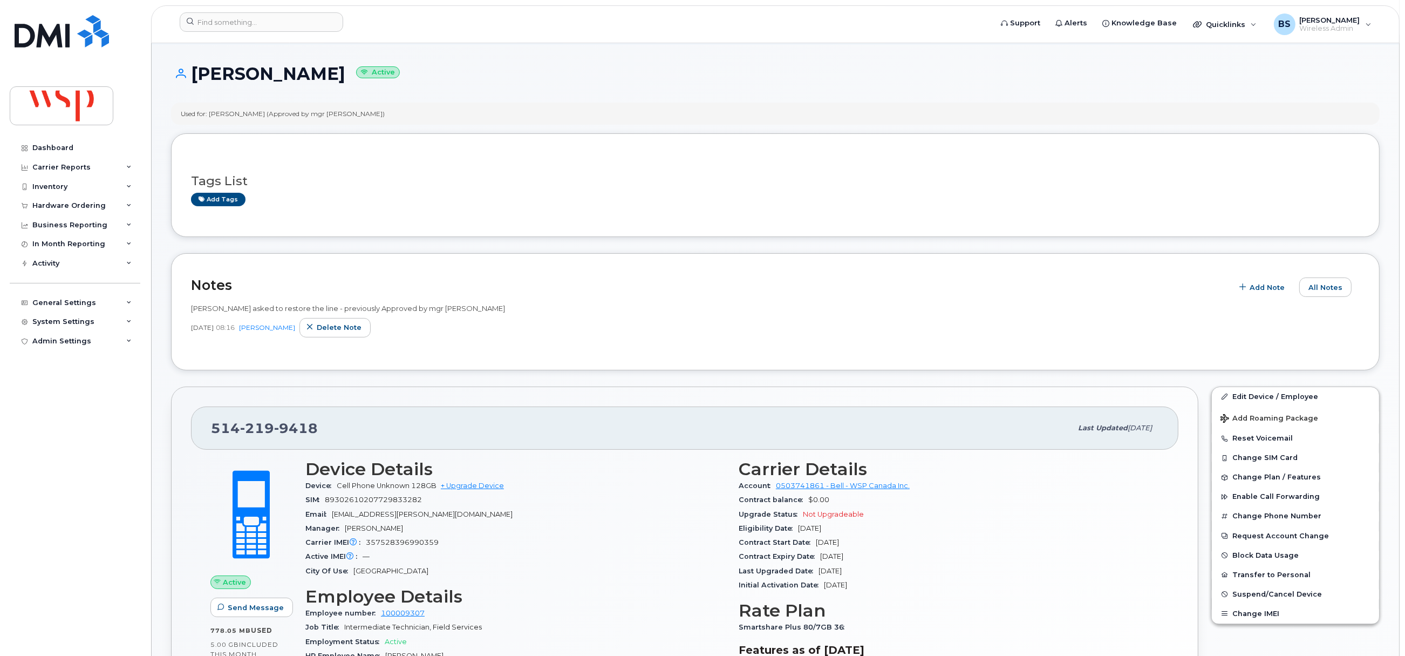
scroll to position [80, 0]
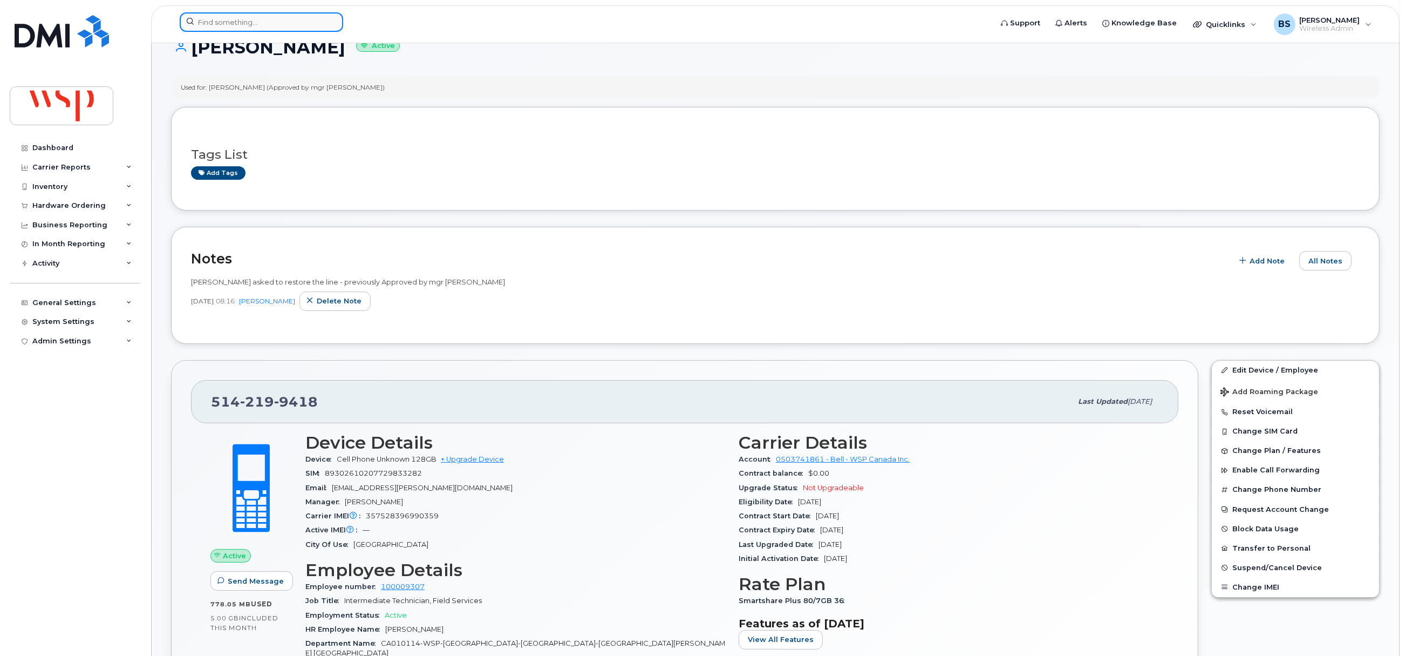
drag, startPoint x: 221, startPoint y: 22, endPoint x: 222, endPoint y: 29, distance: 7.0
click at [221, 22] on input at bounding box center [261, 21] width 163 height 19
paste input "4384552318"
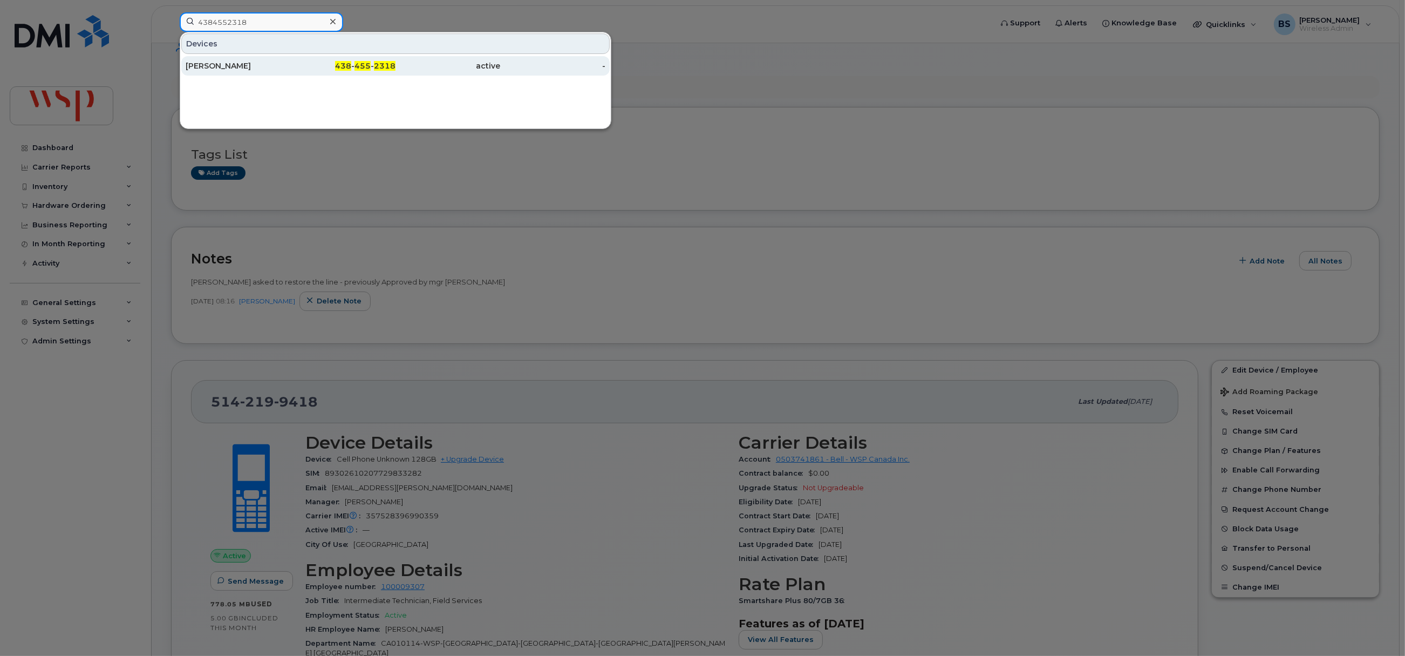
type input "4384552318"
click at [211, 64] on div "[PERSON_NAME]" at bounding box center [238, 65] width 105 height 11
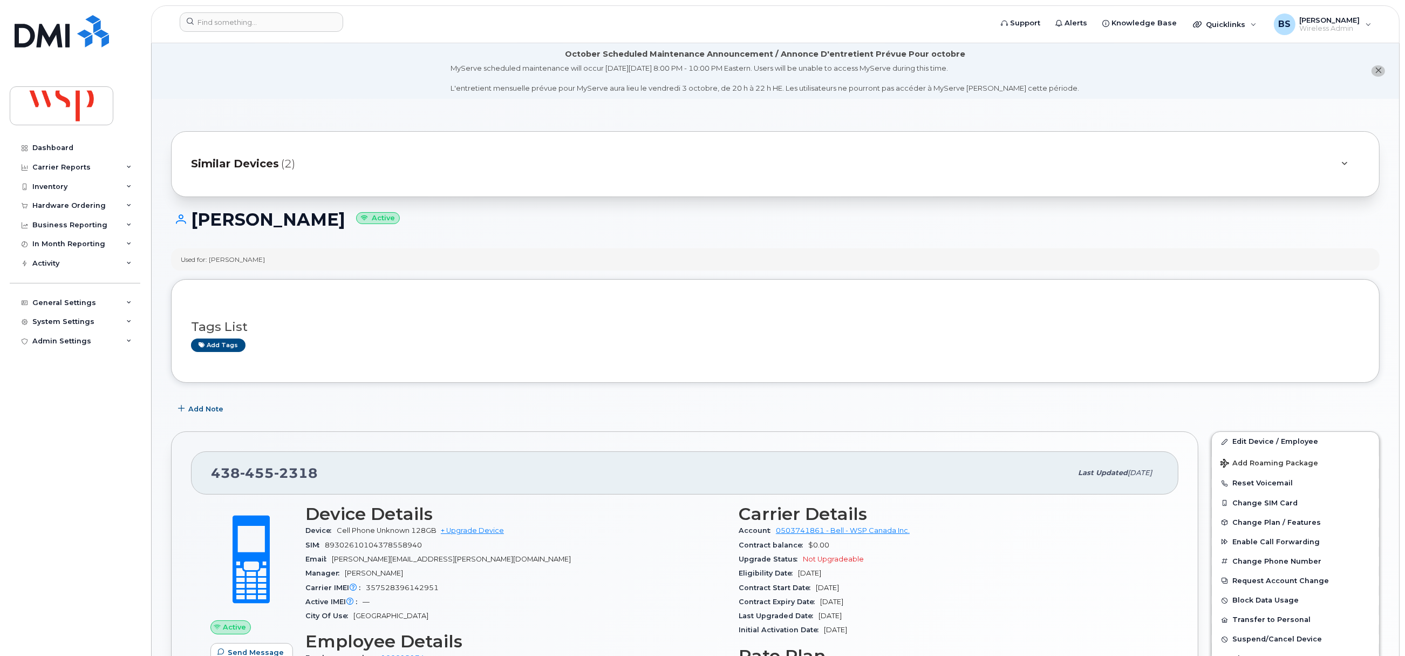
scroll to position [162, 0]
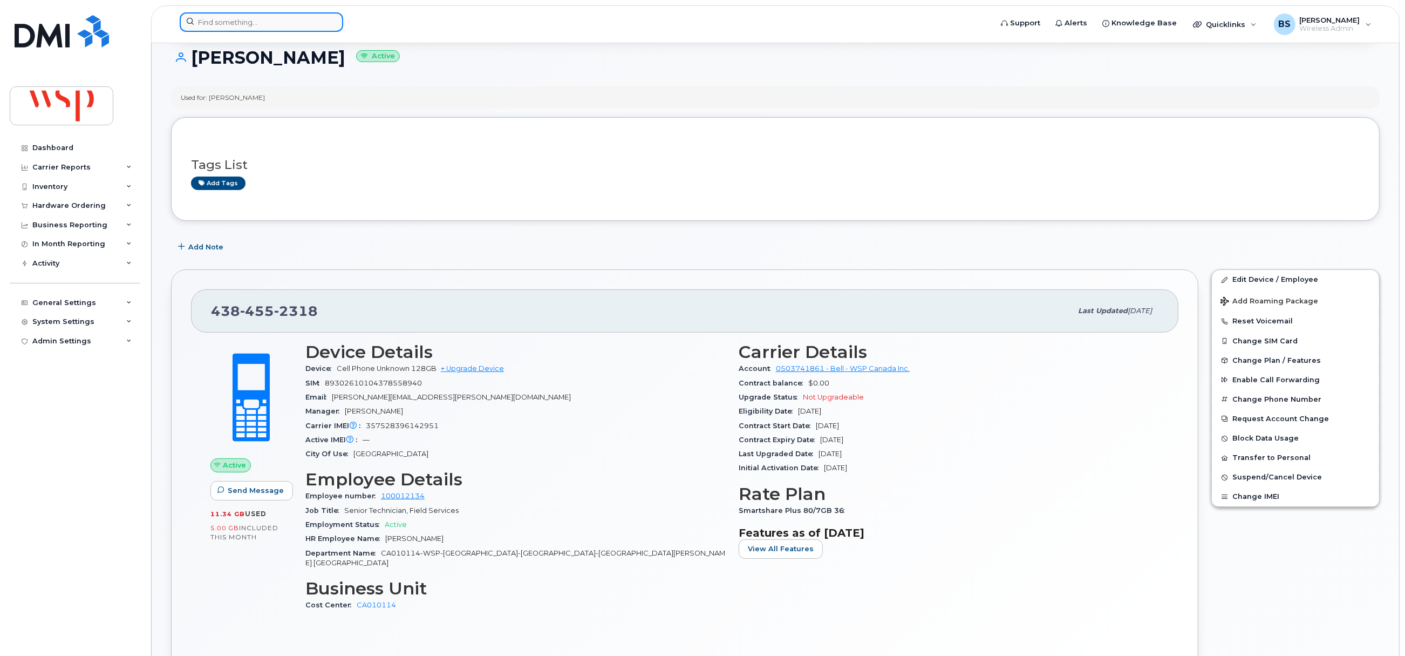
drag, startPoint x: 242, startPoint y: 19, endPoint x: 252, endPoint y: 29, distance: 14.5
click at [242, 18] on input at bounding box center [261, 21] width 163 height 19
paste input "4383578741"
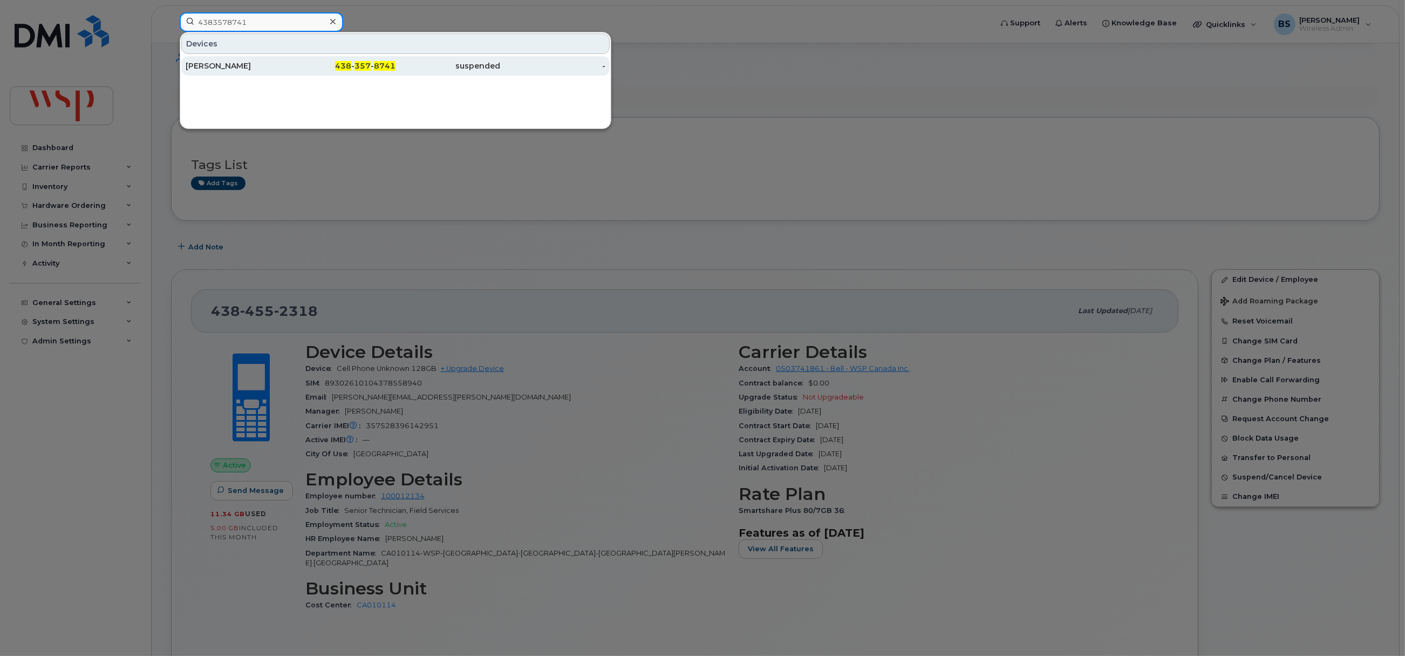
type input "4383578741"
click at [217, 65] on div "[PERSON_NAME]" at bounding box center [238, 65] width 105 height 11
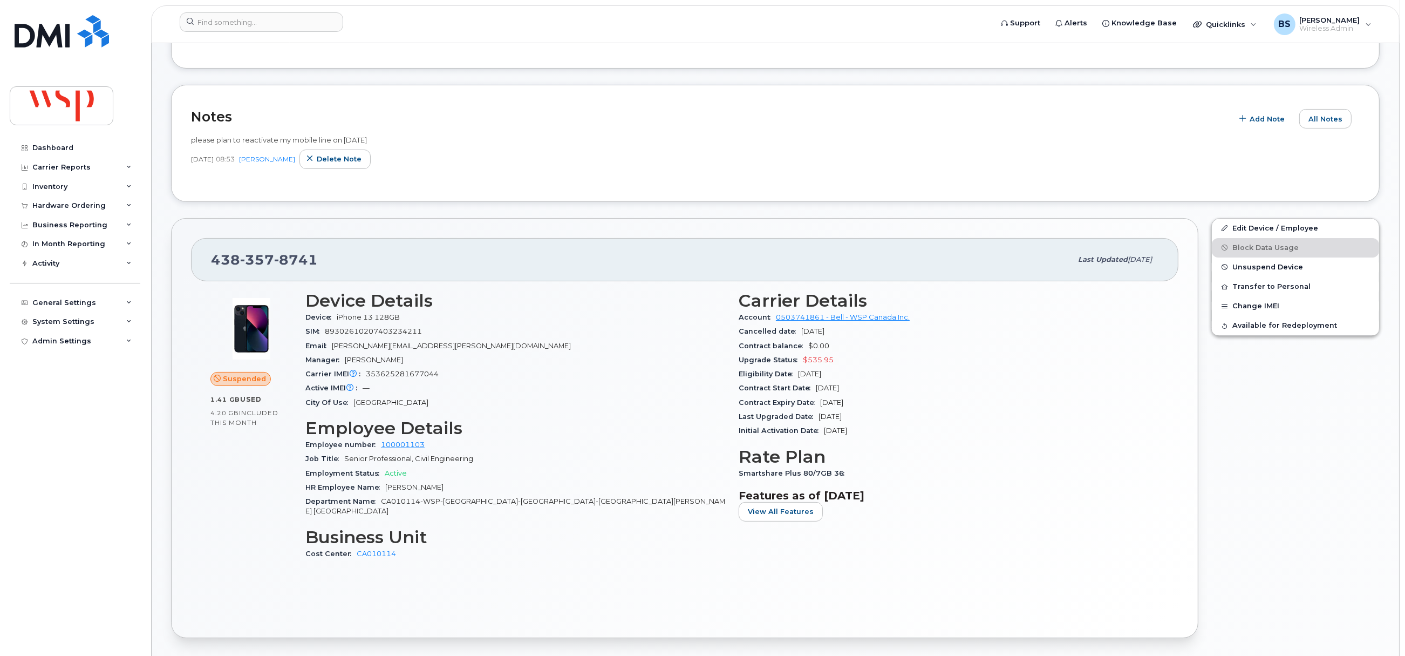
scroll to position [324, 0]
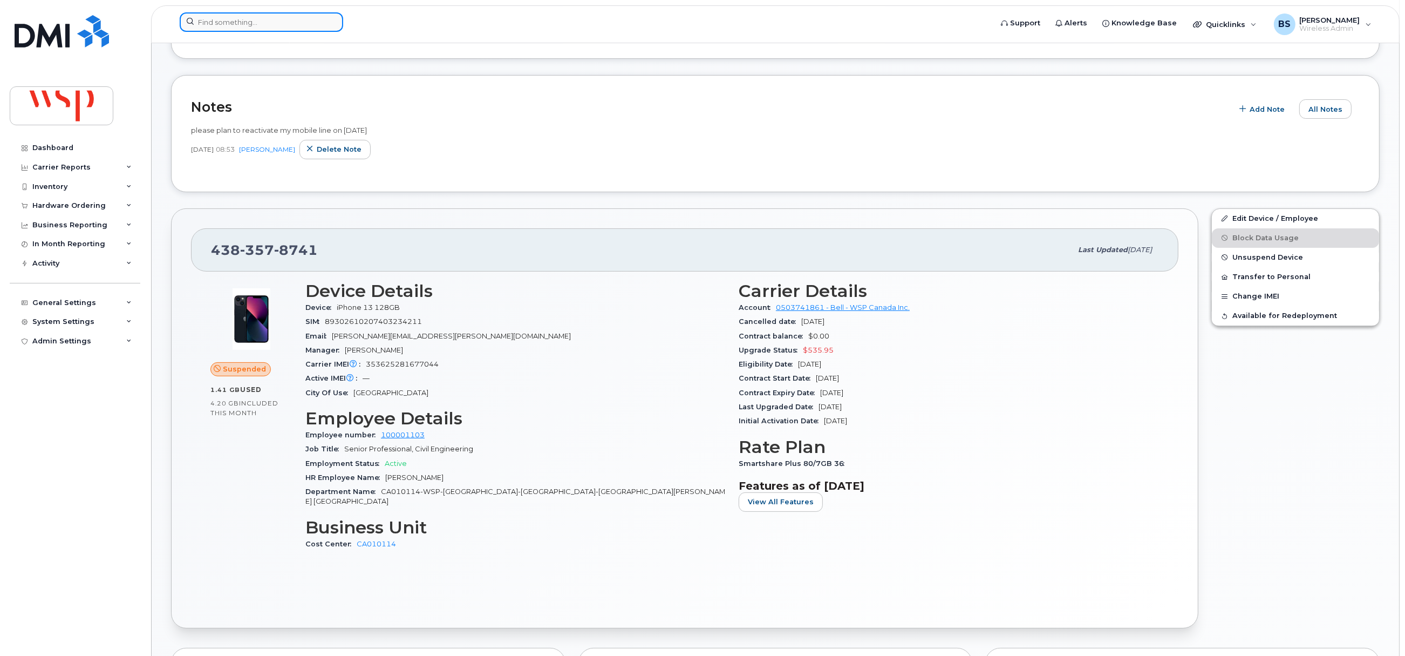
click at [260, 21] on input at bounding box center [261, 21] width 163 height 19
paste input "4182544746"
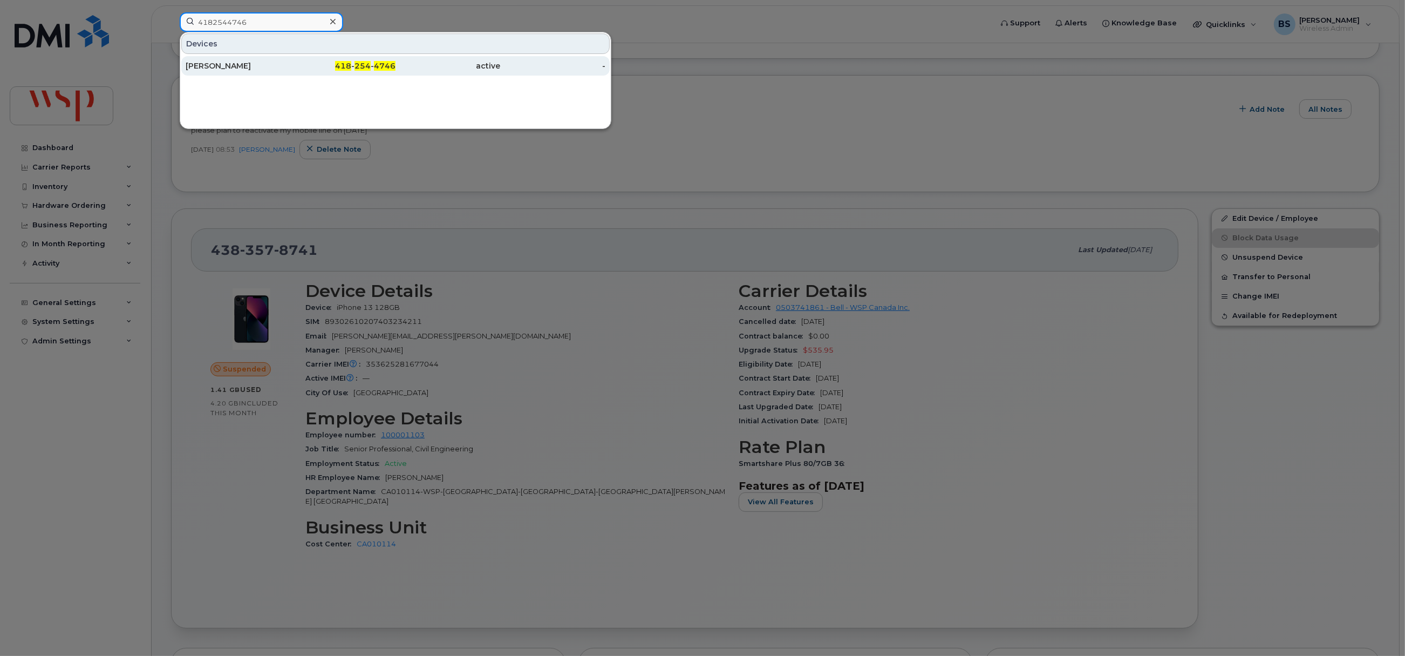
type input "4182544746"
click at [217, 63] on div "[PERSON_NAME]" at bounding box center [238, 65] width 105 height 11
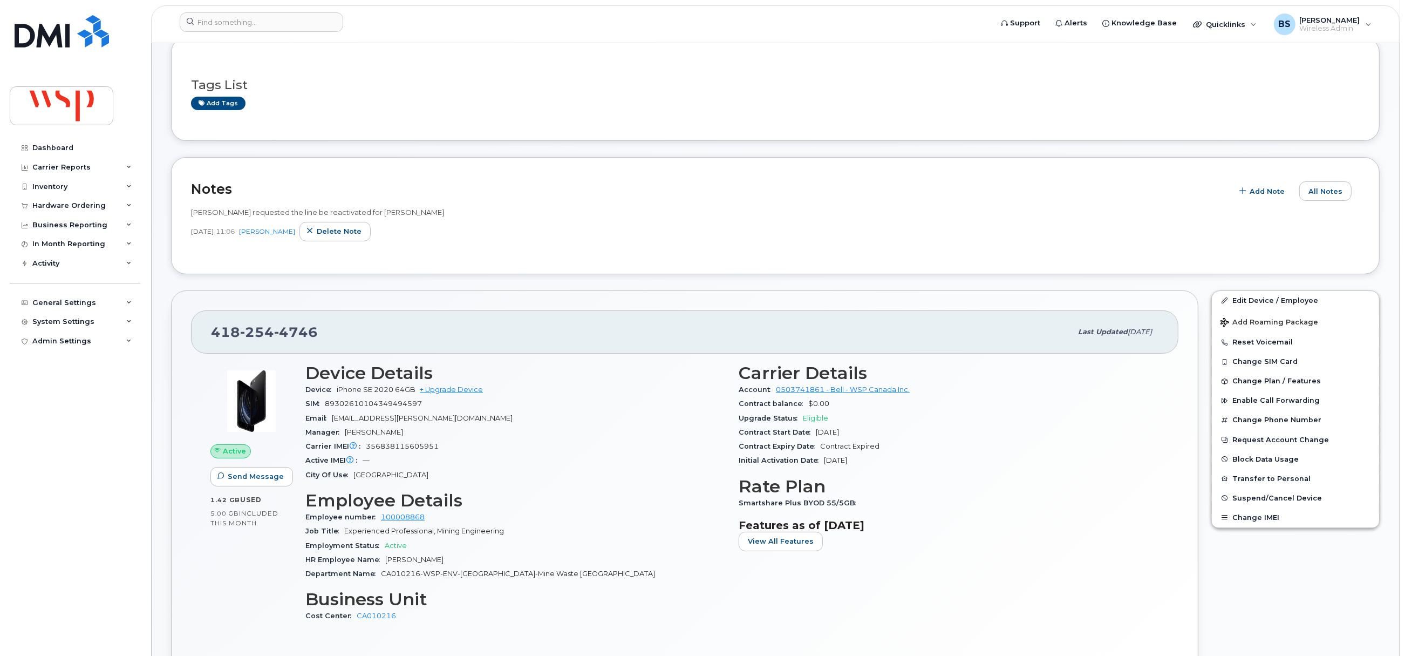
scroll to position [162, 0]
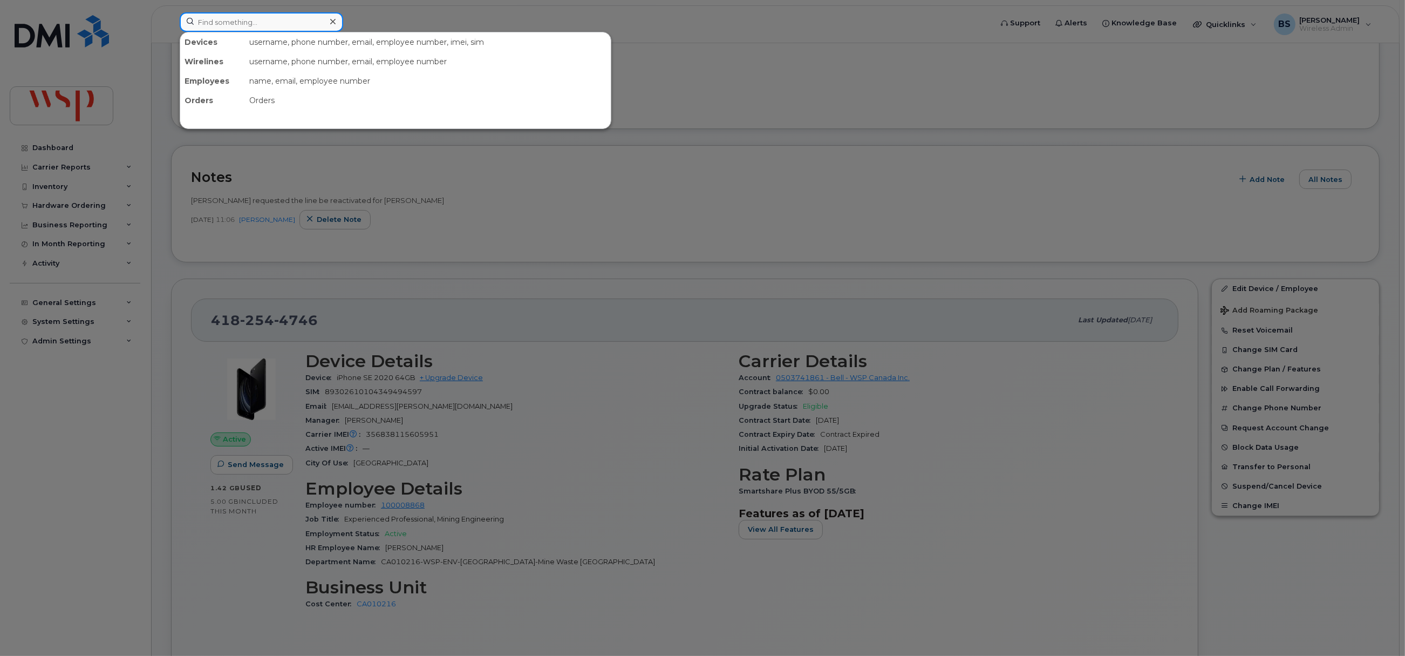
click at [255, 26] on input at bounding box center [261, 21] width 163 height 19
paste input "[PHONE_NUMBER]"
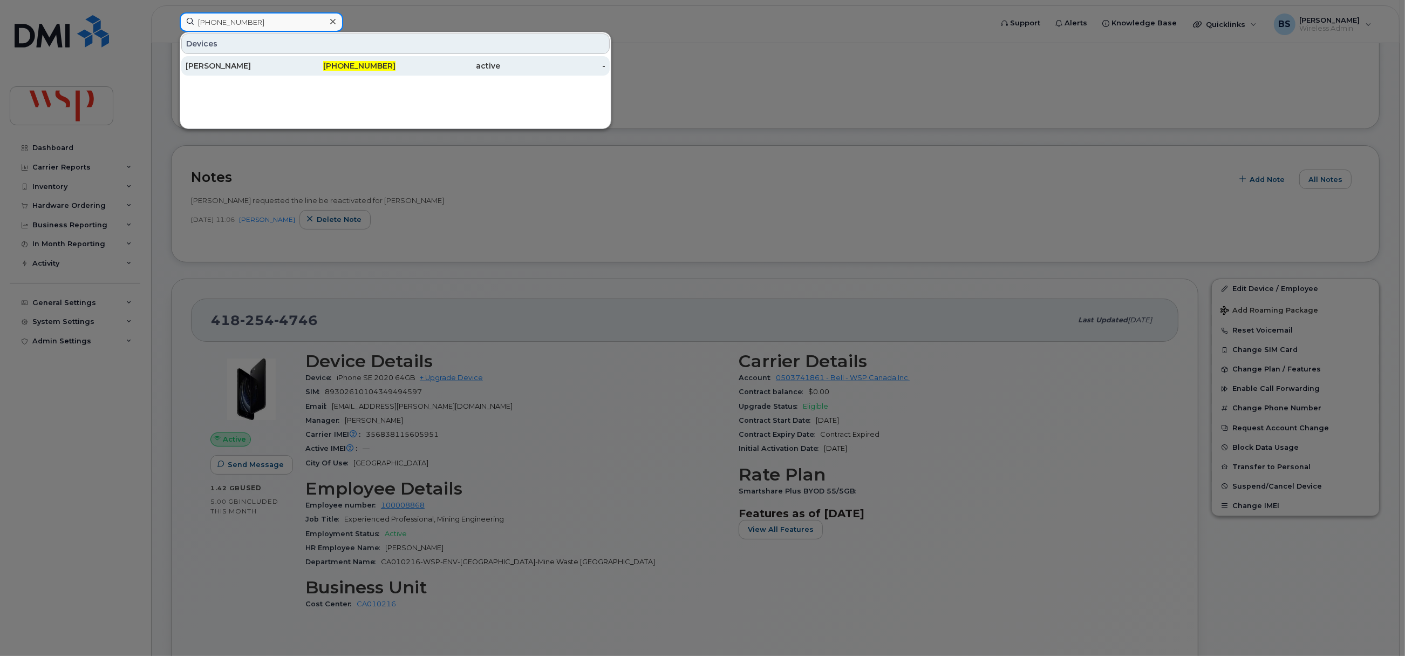
type input "[PHONE_NUMBER]"
click at [197, 63] on div "[PERSON_NAME]" at bounding box center [238, 65] width 105 height 11
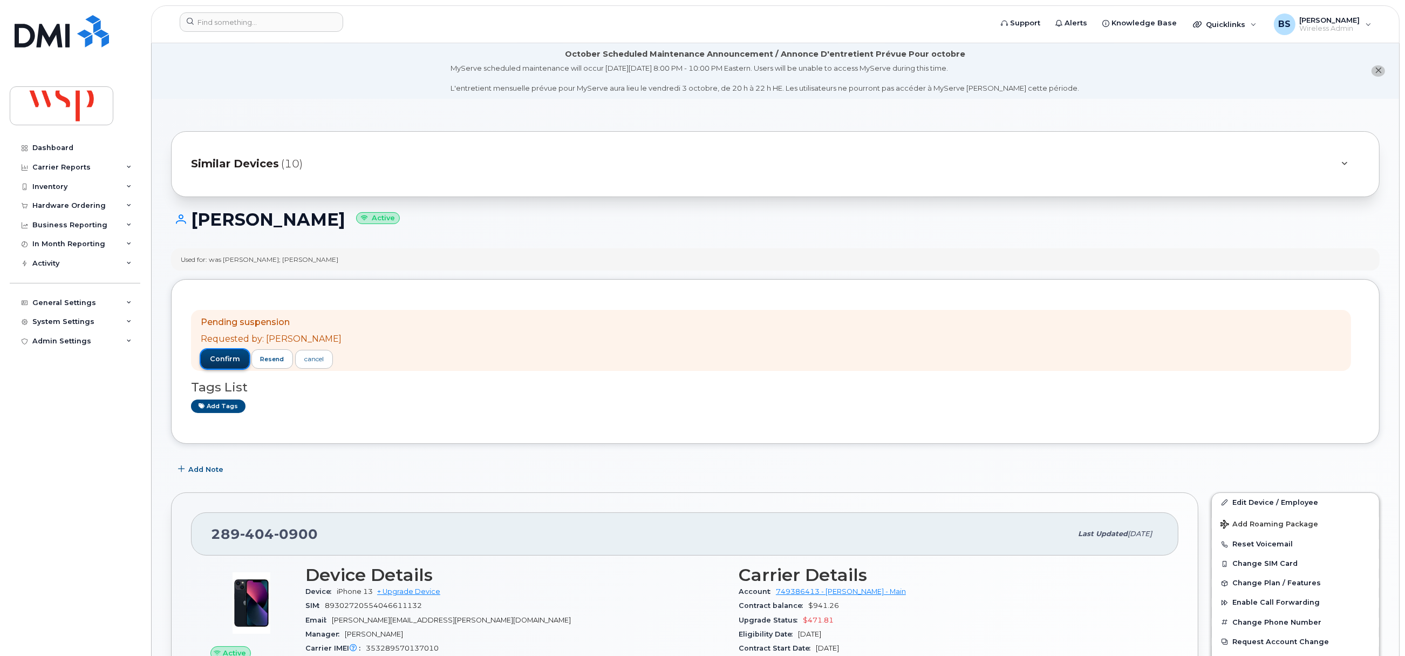
click at [226, 356] on span "confirm" at bounding box center [225, 359] width 30 height 10
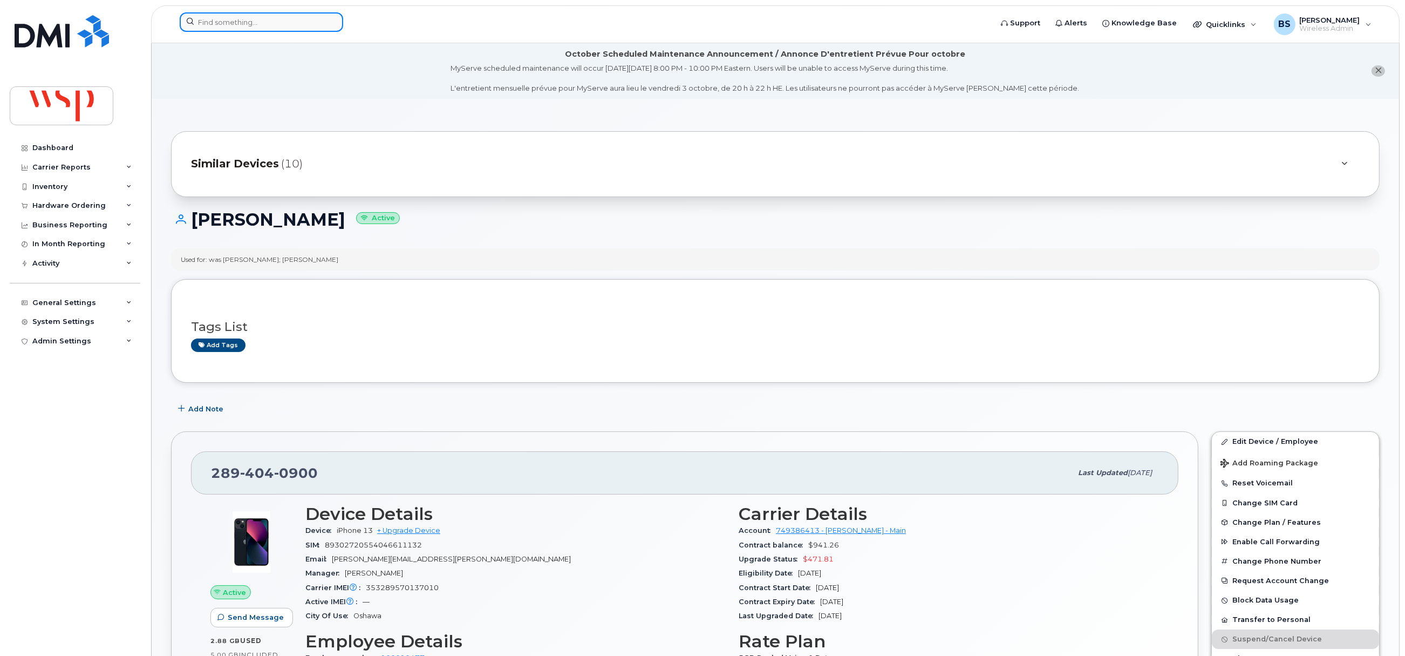
drag, startPoint x: 271, startPoint y: 23, endPoint x: 263, endPoint y: 26, distance: 8.7
click at [267, 24] on input at bounding box center [261, 21] width 163 height 19
paste input "902-440-3705"
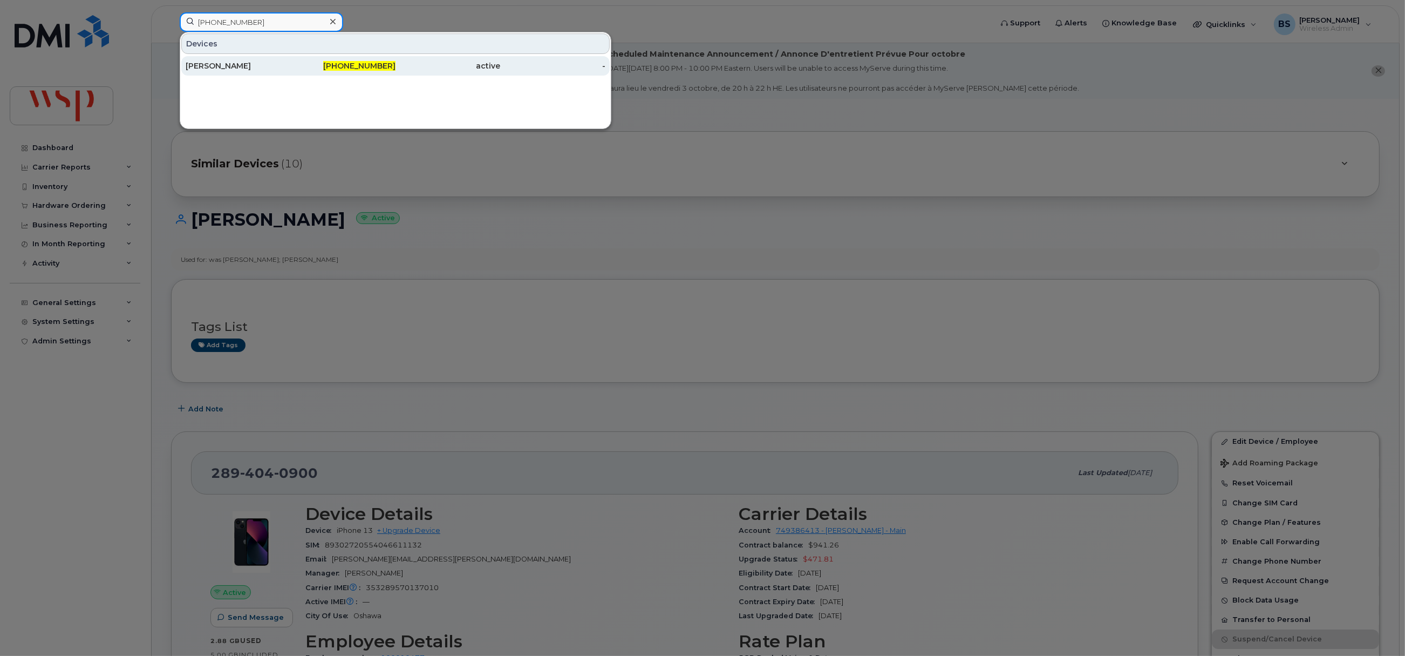
type input "902-440-3705"
drag, startPoint x: 210, startPoint y: 63, endPoint x: 244, endPoint y: 99, distance: 49.6
click at [210, 63] on div "[PERSON_NAME]" at bounding box center [238, 65] width 105 height 11
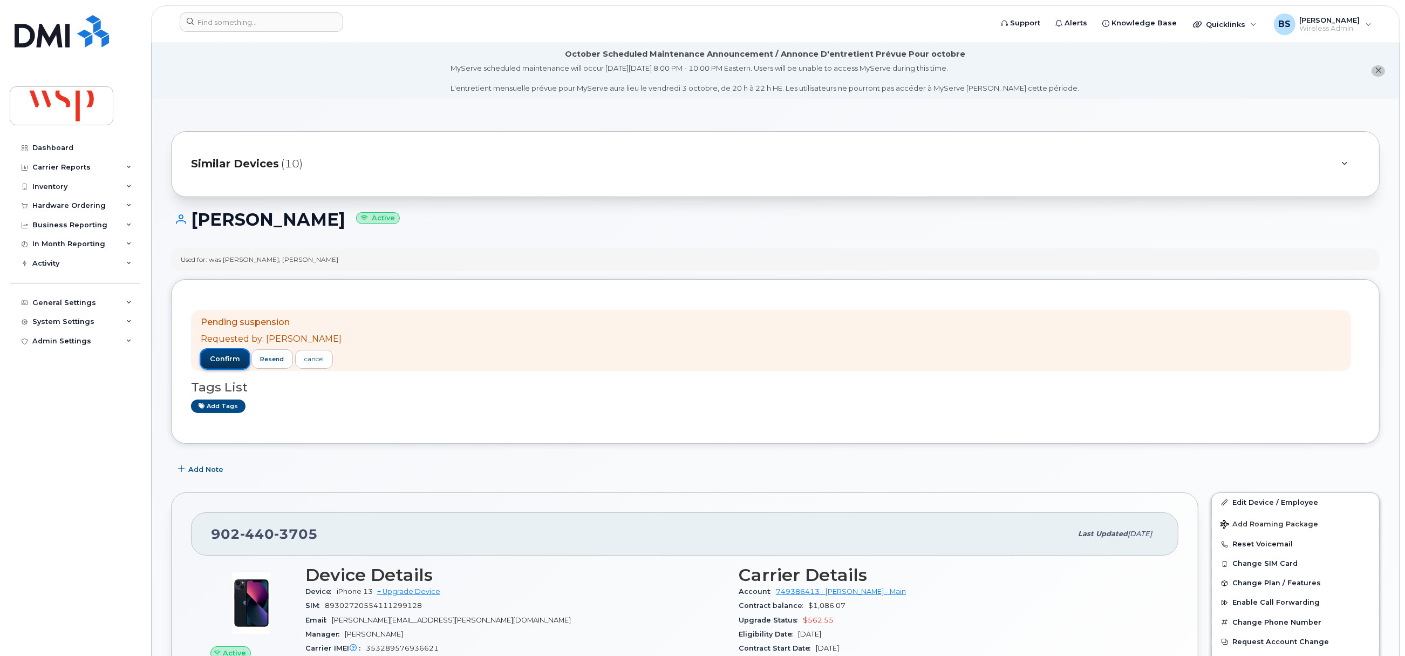
click at [211, 358] on span "confirm" at bounding box center [225, 359] width 30 height 10
